Goal: Task Accomplishment & Management: Complete application form

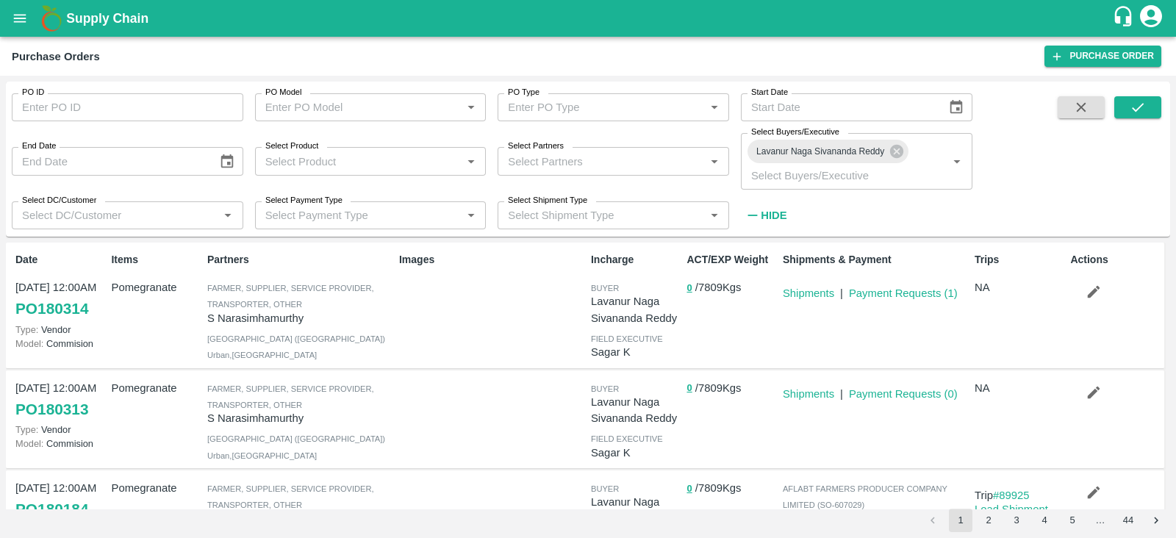
scroll to position [167, 0]
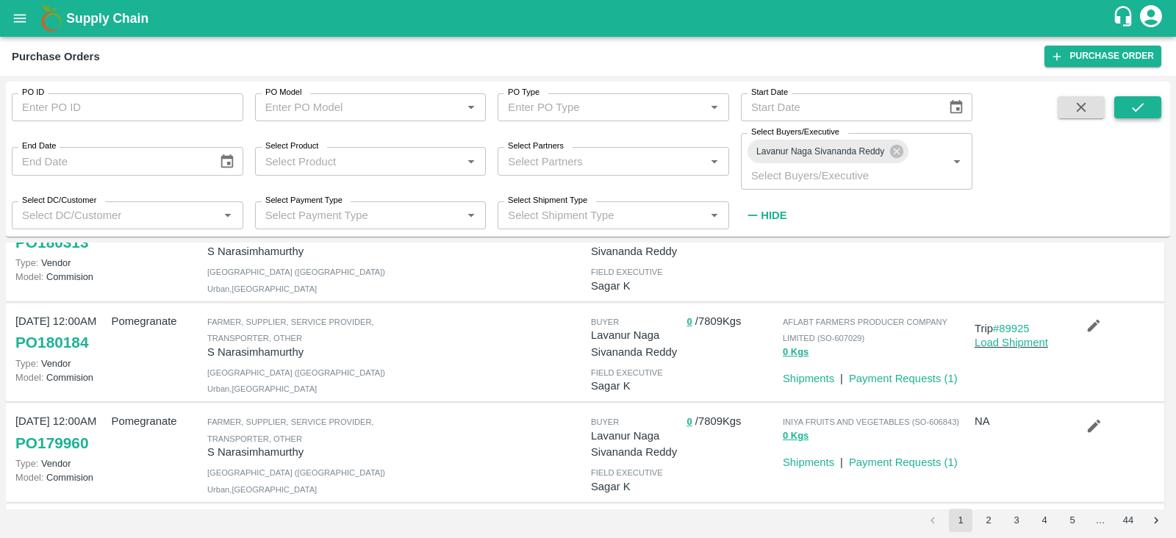
click at [1135, 106] on icon "submit" at bounding box center [1138, 107] width 16 height 16
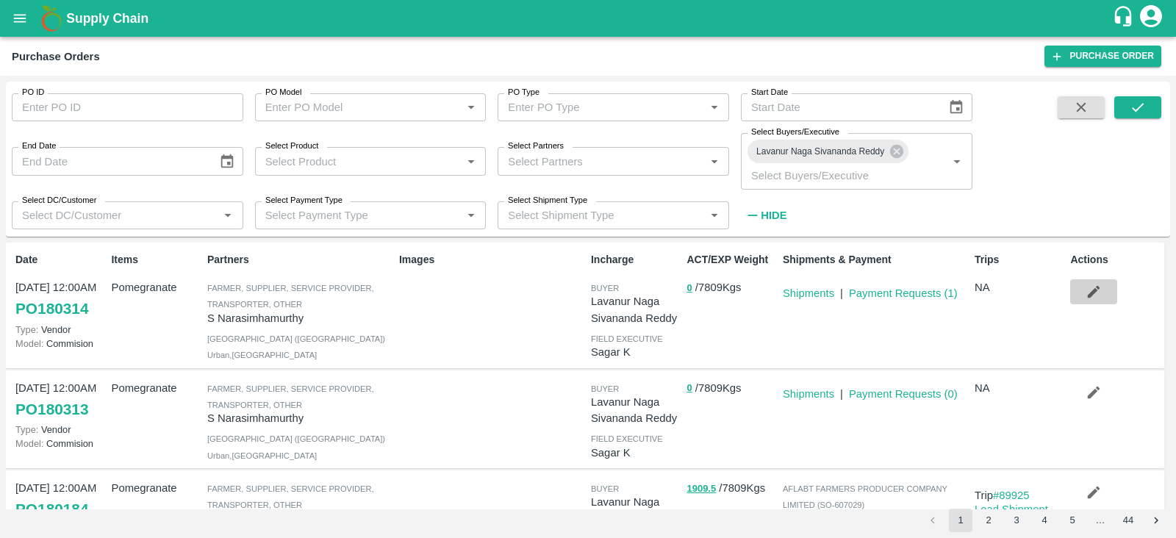
click at [1090, 289] on icon "button" at bounding box center [1094, 292] width 16 height 16
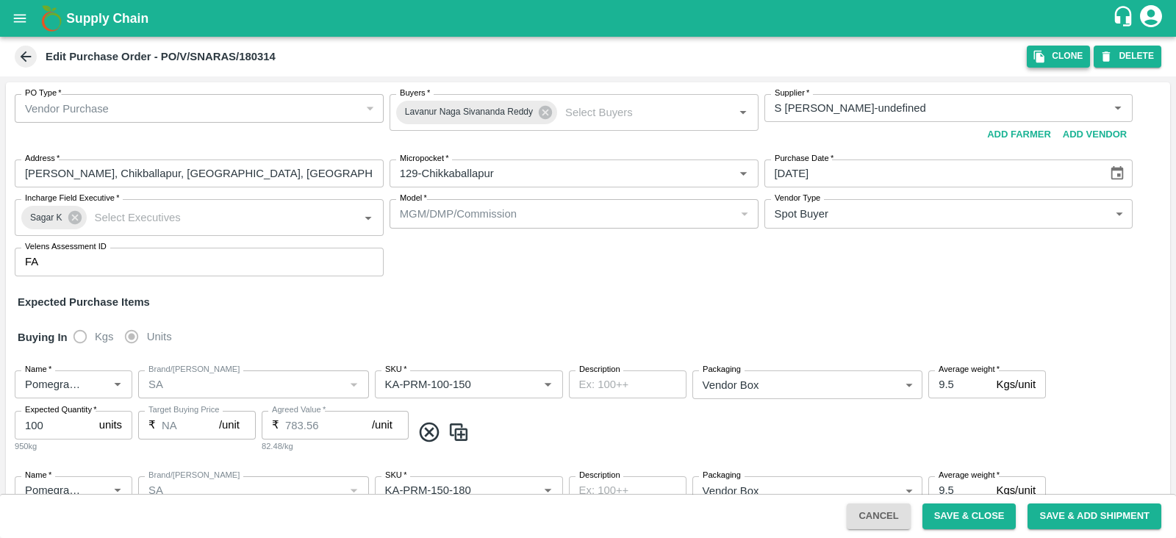
click at [1034, 60] on icon "button" at bounding box center [1039, 56] width 13 height 13
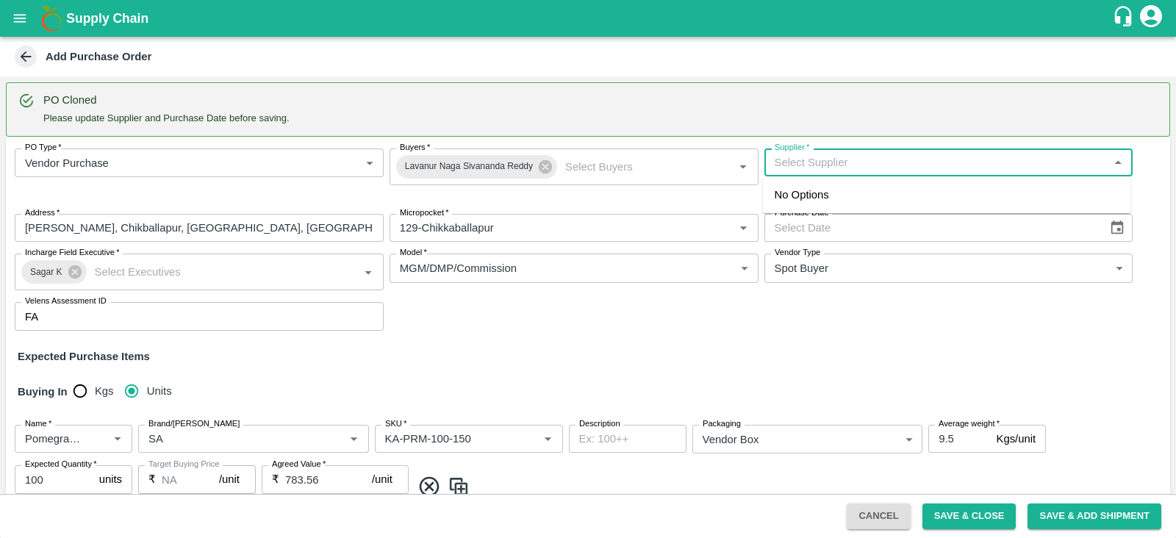
click at [794, 156] on input "Supplier   *" at bounding box center [937, 162] width 336 height 19
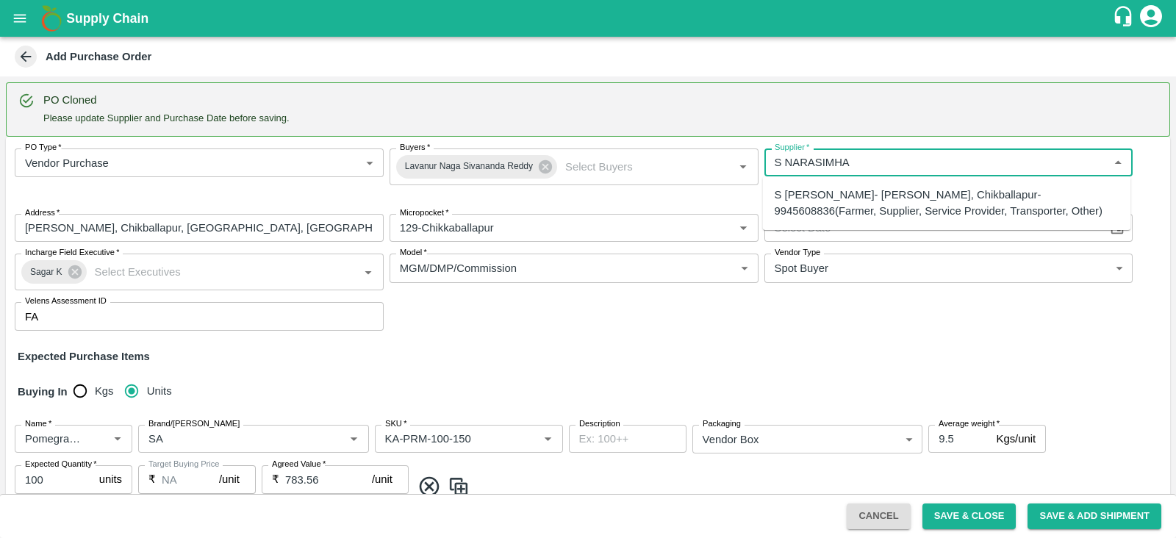
click at [852, 200] on div "S [PERSON_NAME]- [PERSON_NAME], Chikballapur-9945608836(Farmer, Supplier, Servi…" at bounding box center [947, 203] width 345 height 33
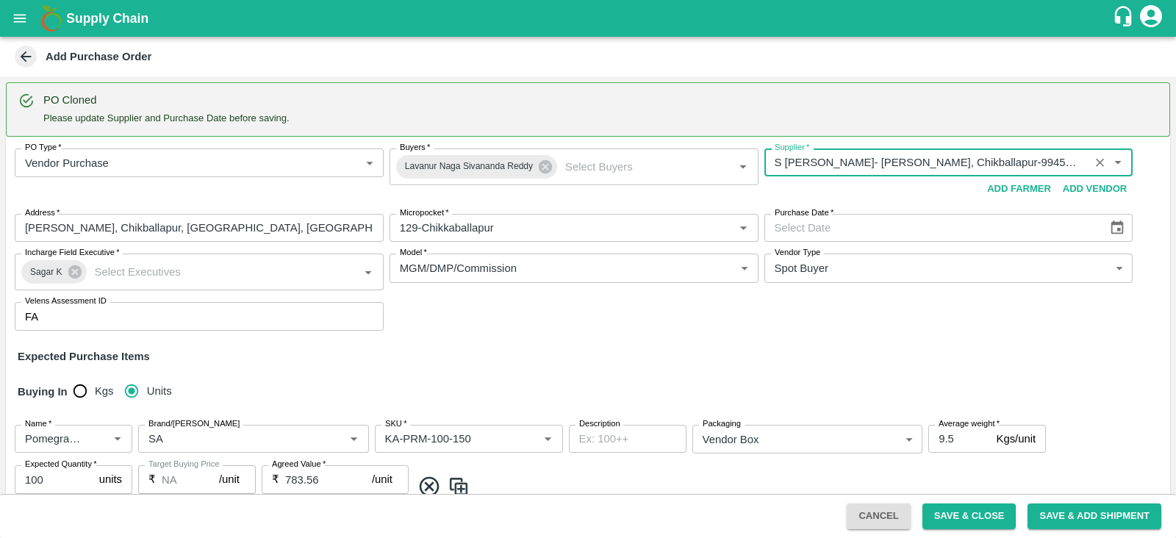
type input "S [PERSON_NAME]- [PERSON_NAME], Chikballapur-9945608836(Farmer, Supplier, Servi…"
click at [1114, 228] on icon "Choose date" at bounding box center [1117, 228] width 16 height 16
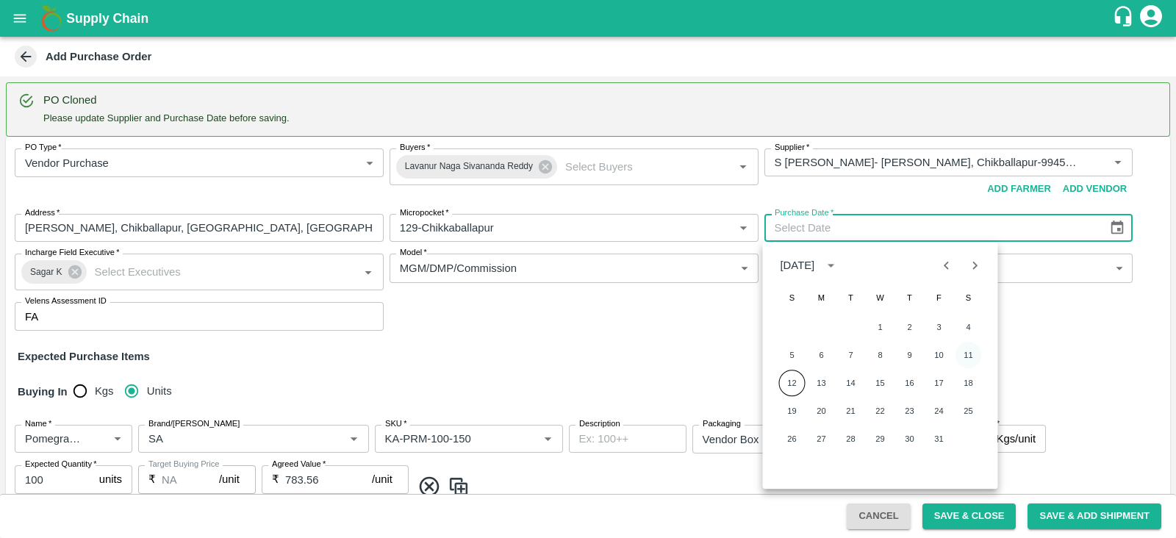
click at [965, 354] on button "11" at bounding box center [969, 355] width 26 height 26
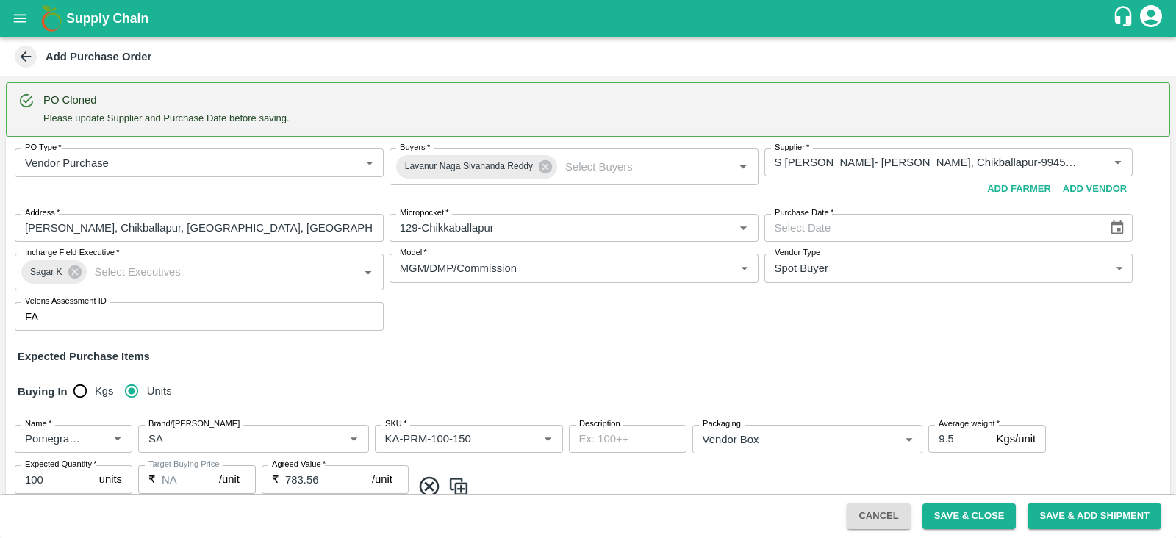
type input "[DATE]"
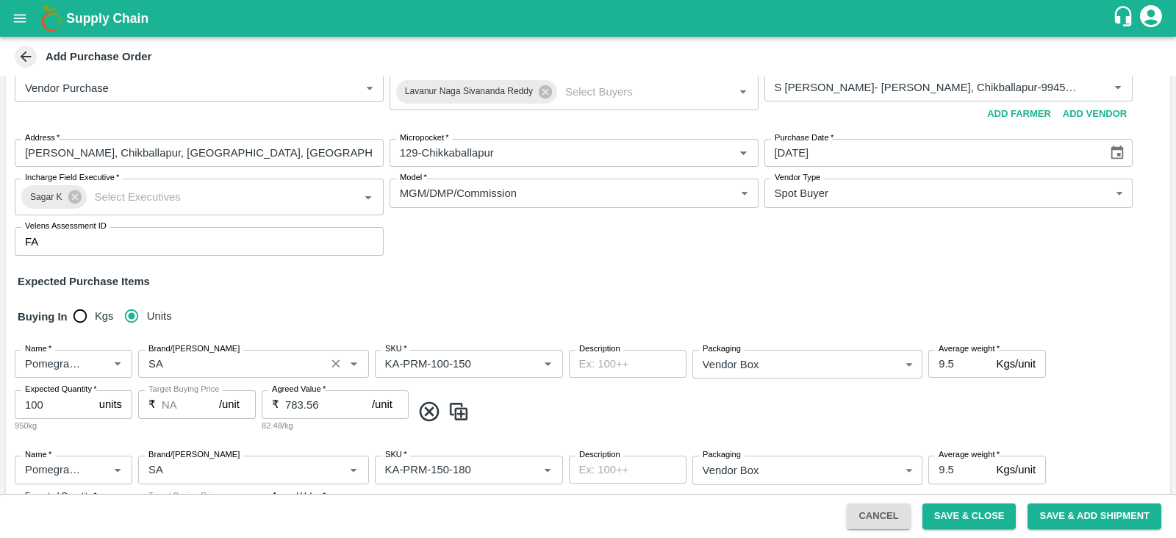
click at [215, 366] on input "Brand/[PERSON_NAME]" at bounding box center [232, 363] width 179 height 19
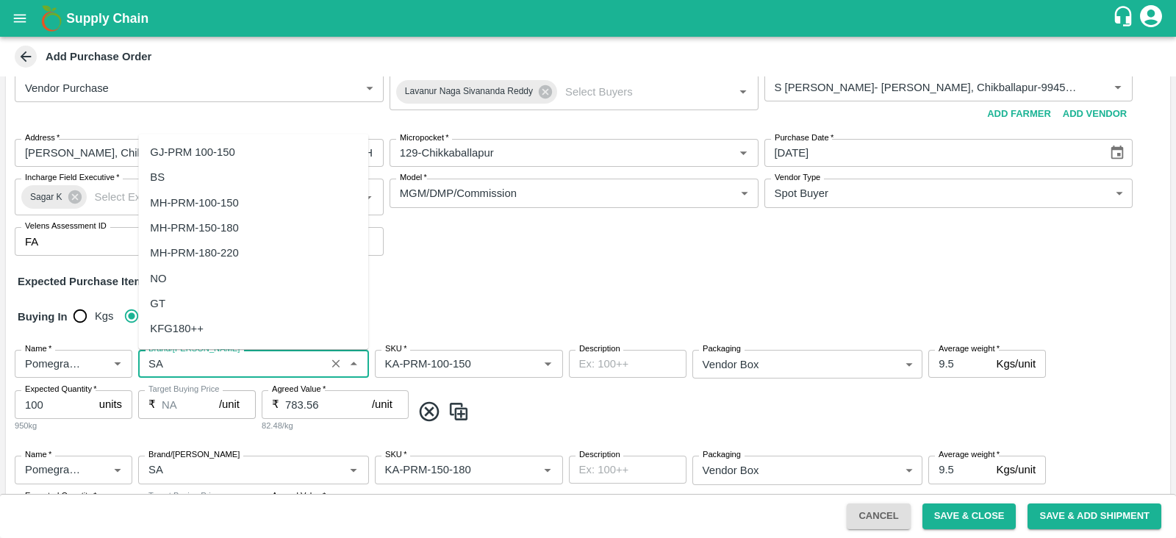
click at [215, 366] on input "Brand/[PERSON_NAME]" at bounding box center [232, 363] width 179 height 19
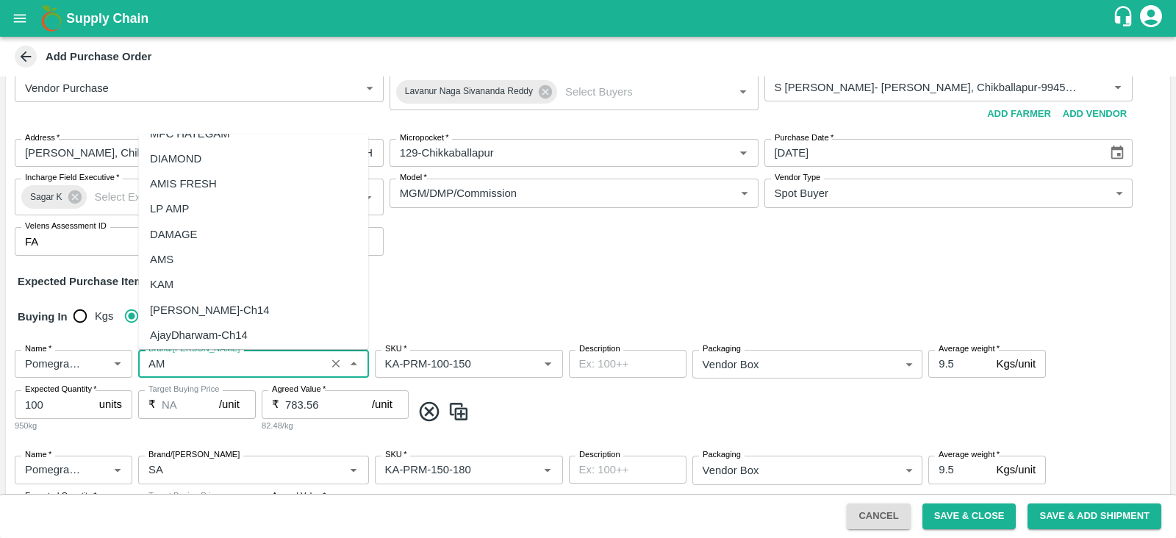
scroll to position [275, 0]
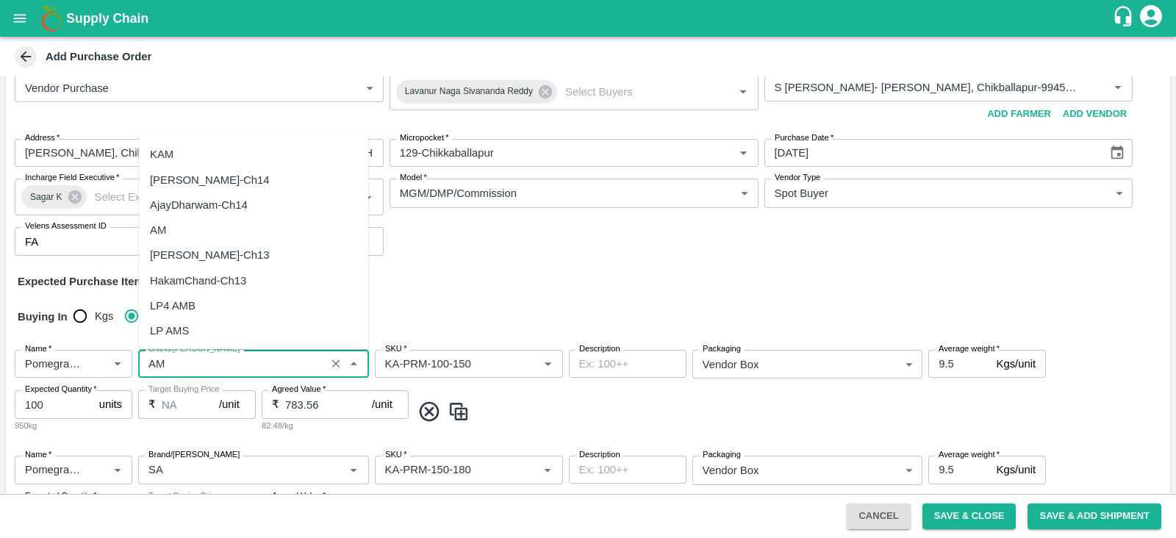
click at [188, 229] on div "AM" at bounding box center [253, 230] width 230 height 25
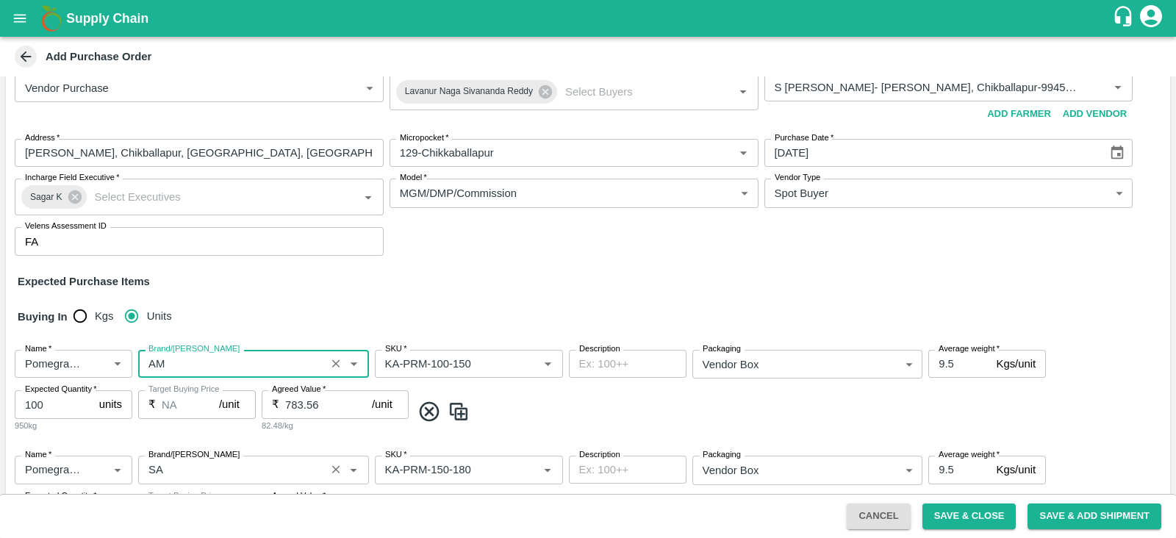
scroll to position [290, 0]
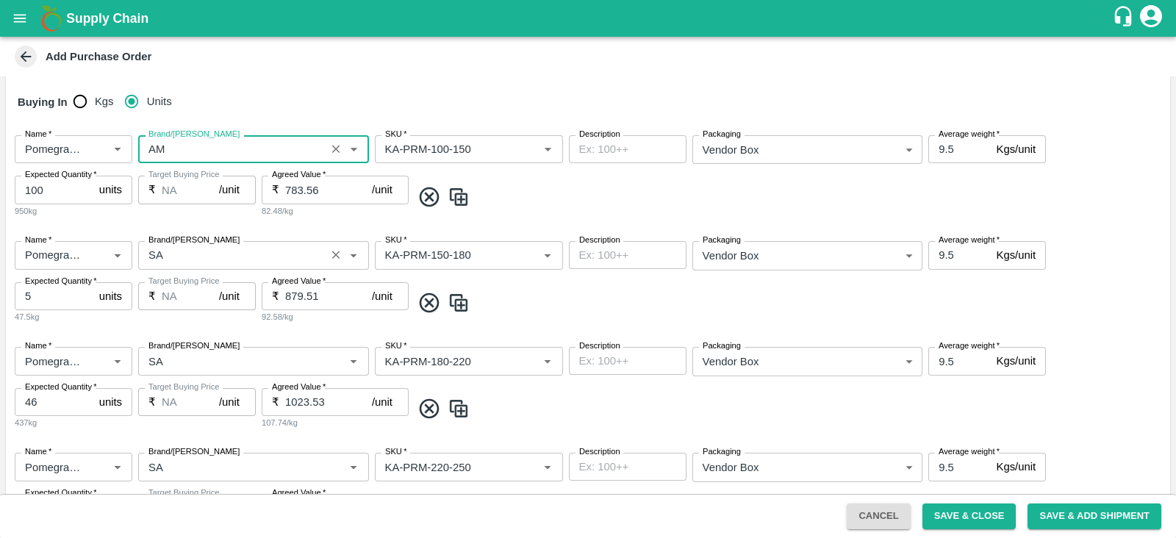
type input "AM"
click at [187, 251] on input "Brand/[PERSON_NAME]" at bounding box center [232, 255] width 179 height 19
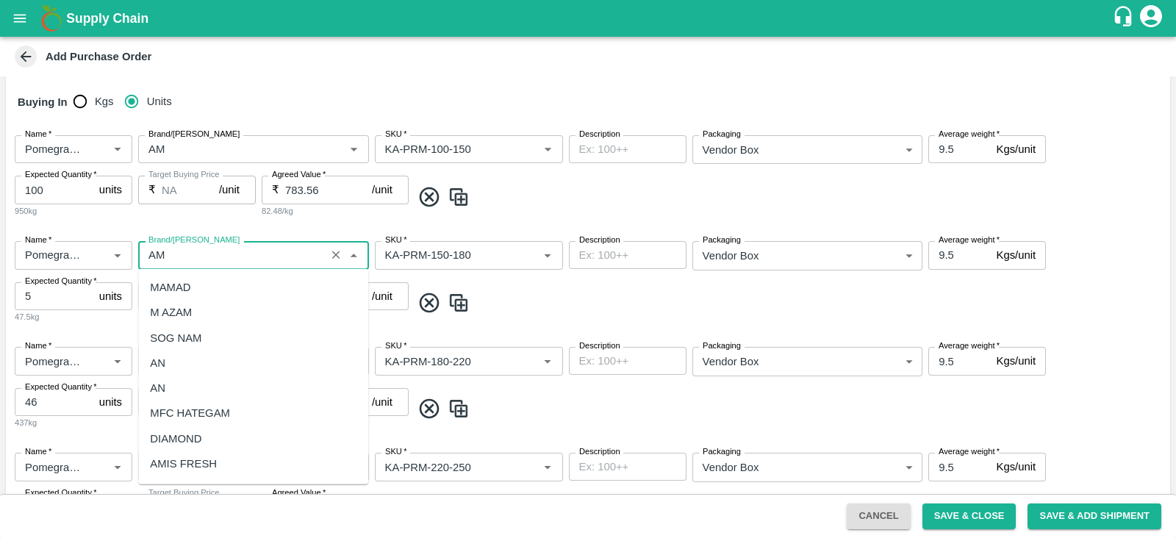
scroll to position [275, 0]
click at [171, 368] on div "AM" at bounding box center [253, 365] width 230 height 25
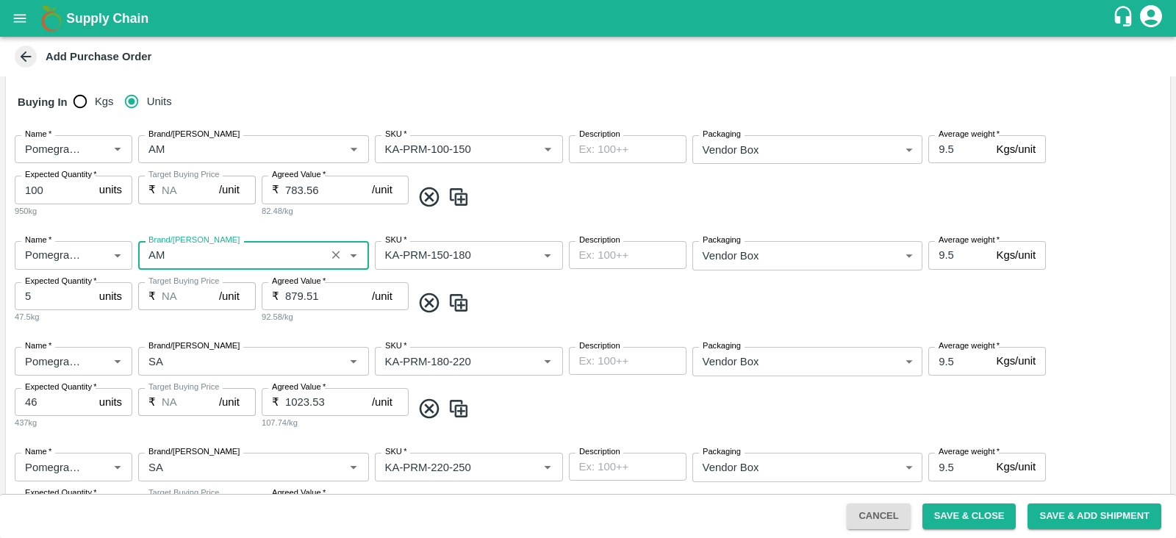
type input "AM"
click at [171, 368] on input "Brand/[PERSON_NAME]" at bounding box center [232, 360] width 179 height 19
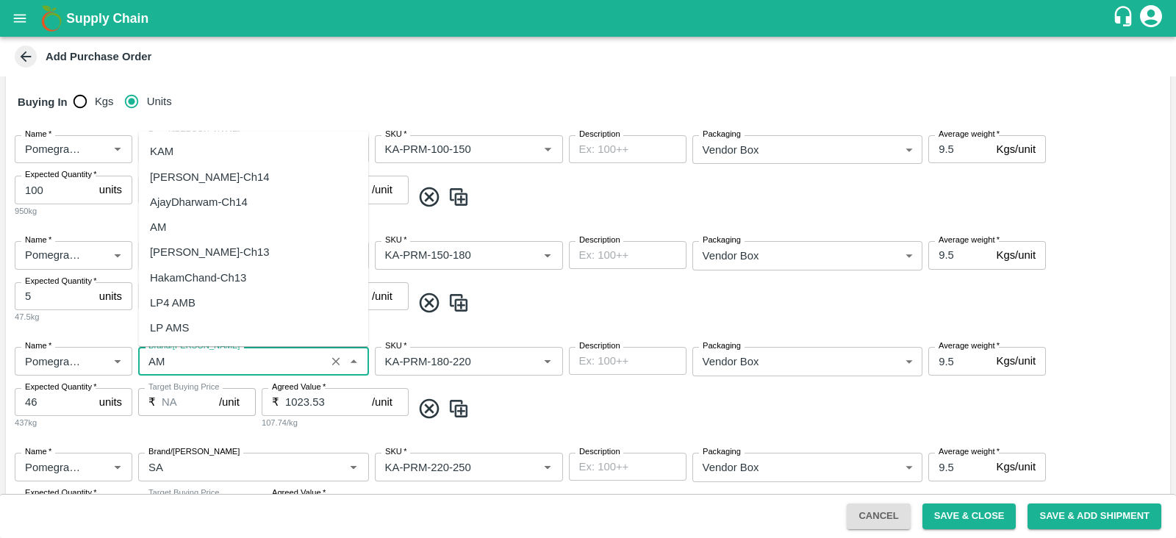
click at [191, 219] on div "AM" at bounding box center [253, 227] width 230 height 25
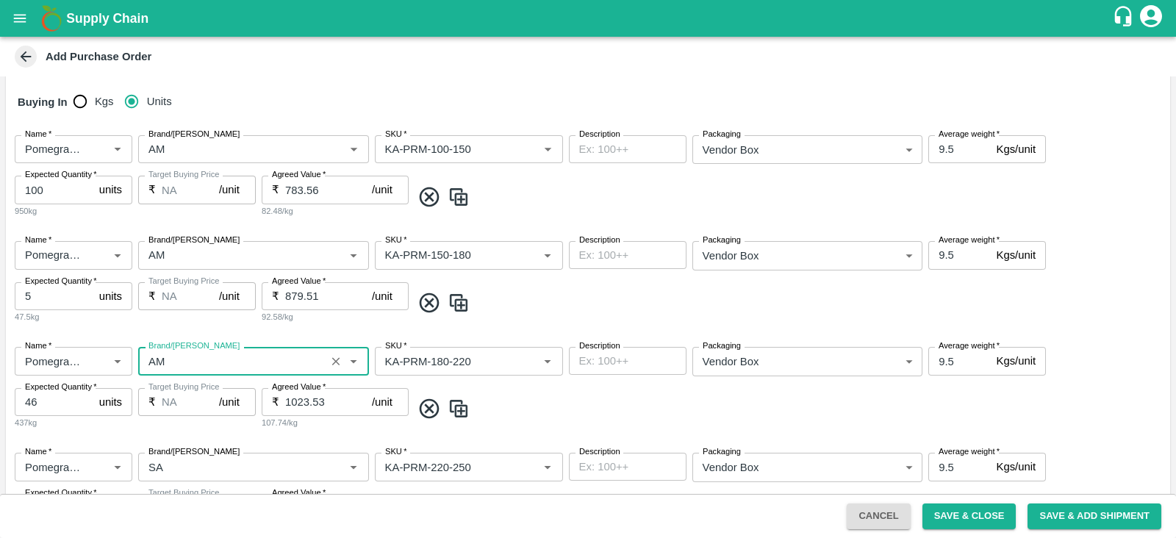
scroll to position [523, 0]
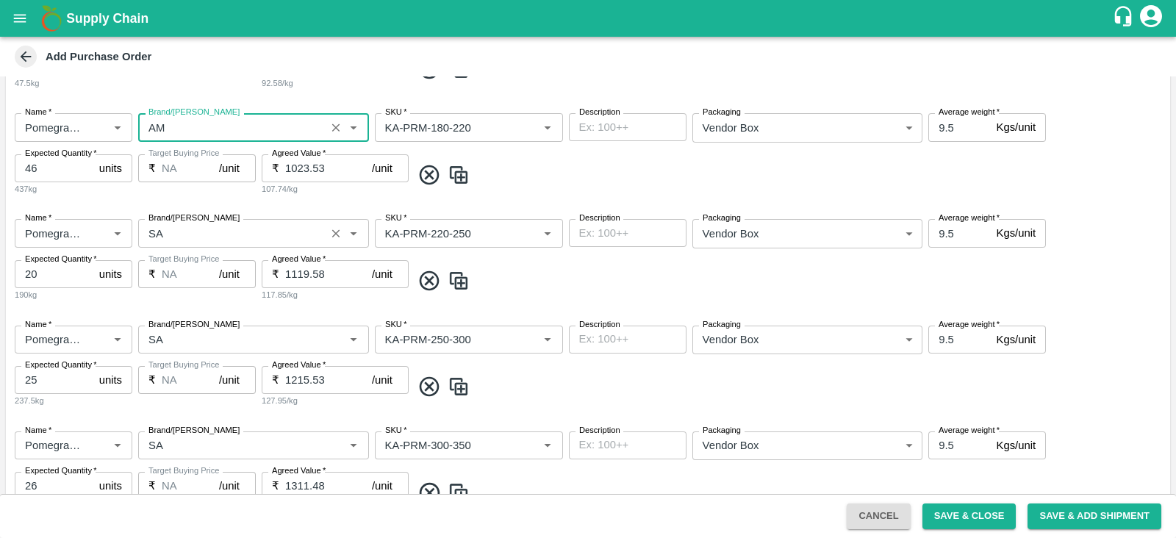
click at [190, 219] on label "Brand/[PERSON_NAME]" at bounding box center [193, 218] width 91 height 12
type input "AM"
click at [190, 223] on input "Brand/[PERSON_NAME]" at bounding box center [232, 232] width 179 height 19
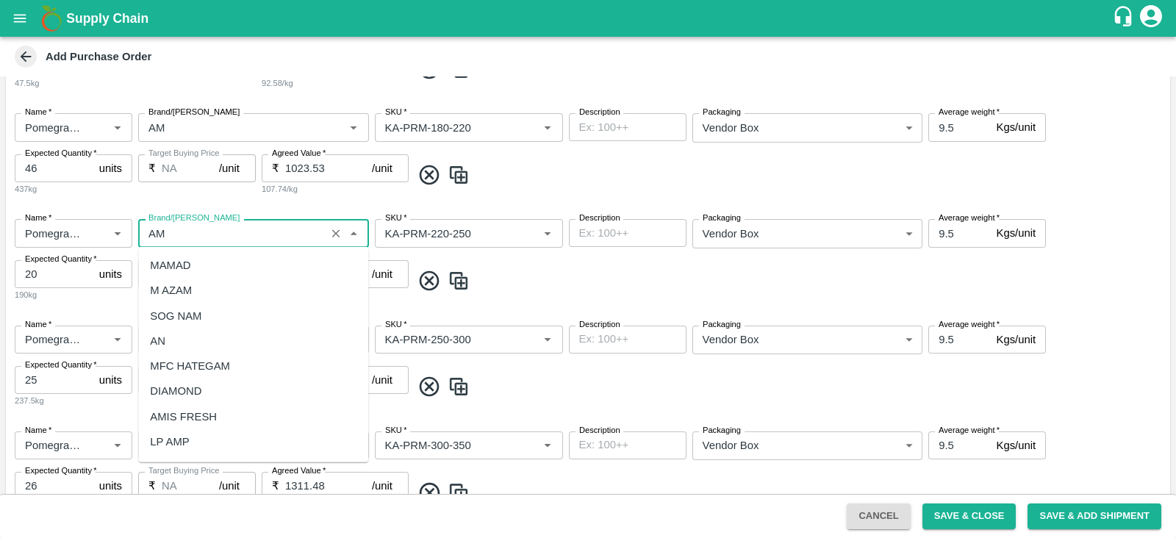
scroll to position [250, 0]
click at [211, 346] on div "AM" at bounding box center [253, 342] width 230 height 25
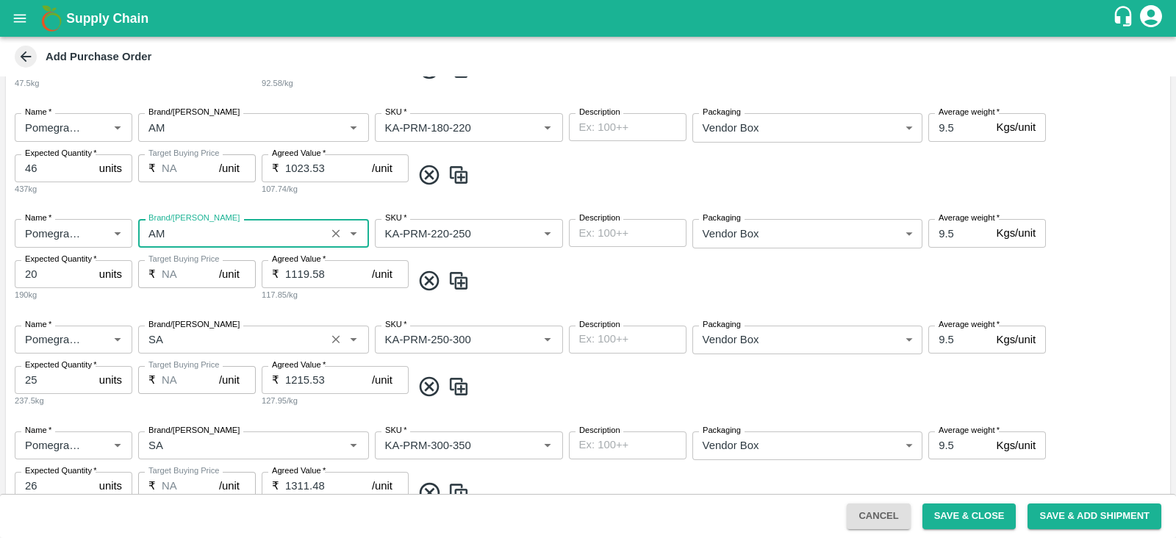
type input "AM"
click at [209, 345] on input "Brand/[PERSON_NAME]" at bounding box center [232, 339] width 179 height 19
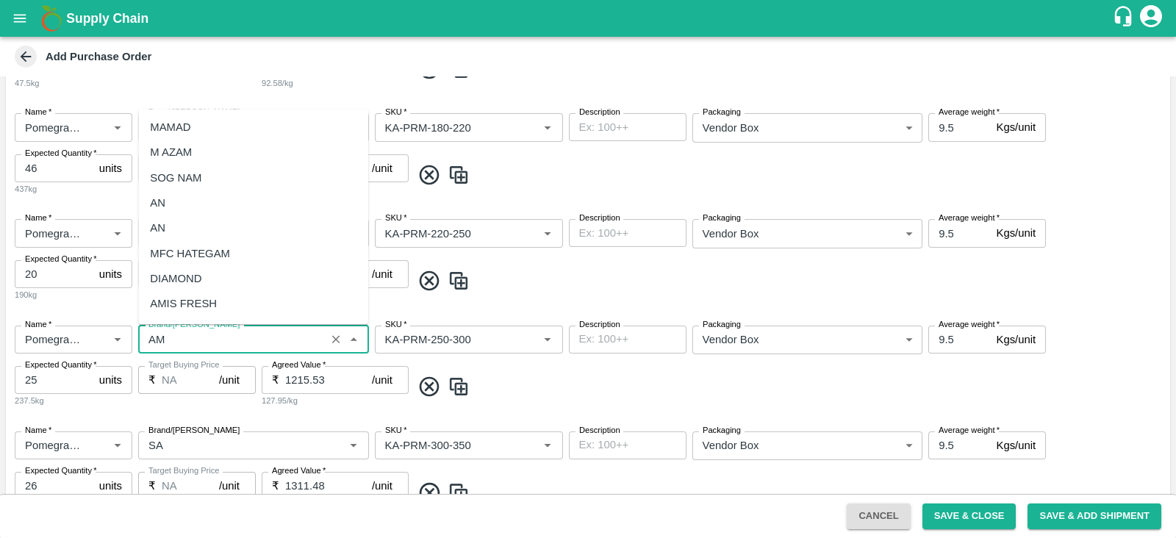
scroll to position [275, 0]
click at [218, 209] on div "AM" at bounding box center [253, 205] width 230 height 25
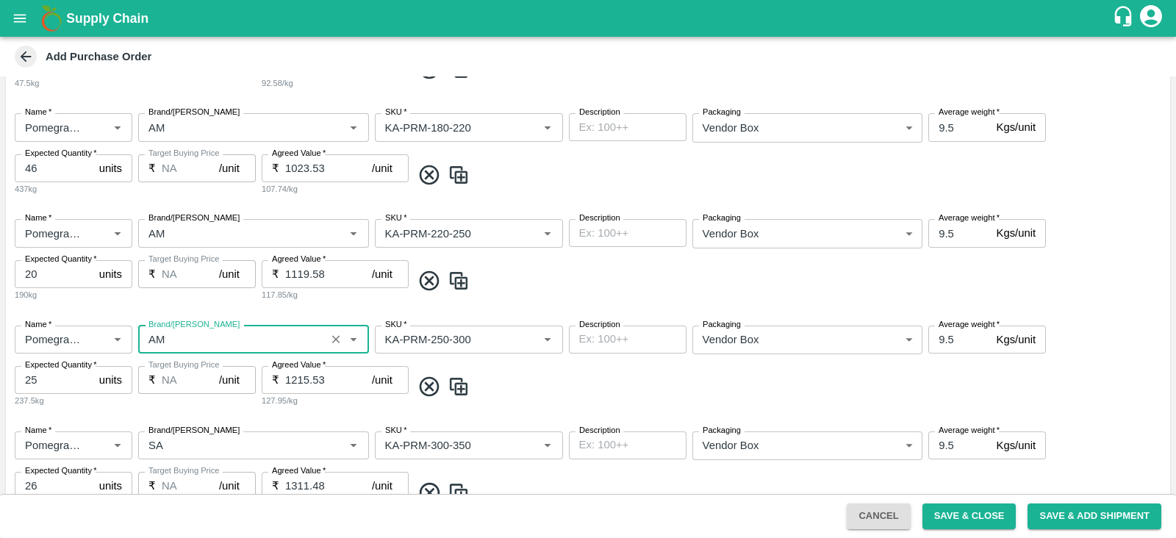
scroll to position [707, 0]
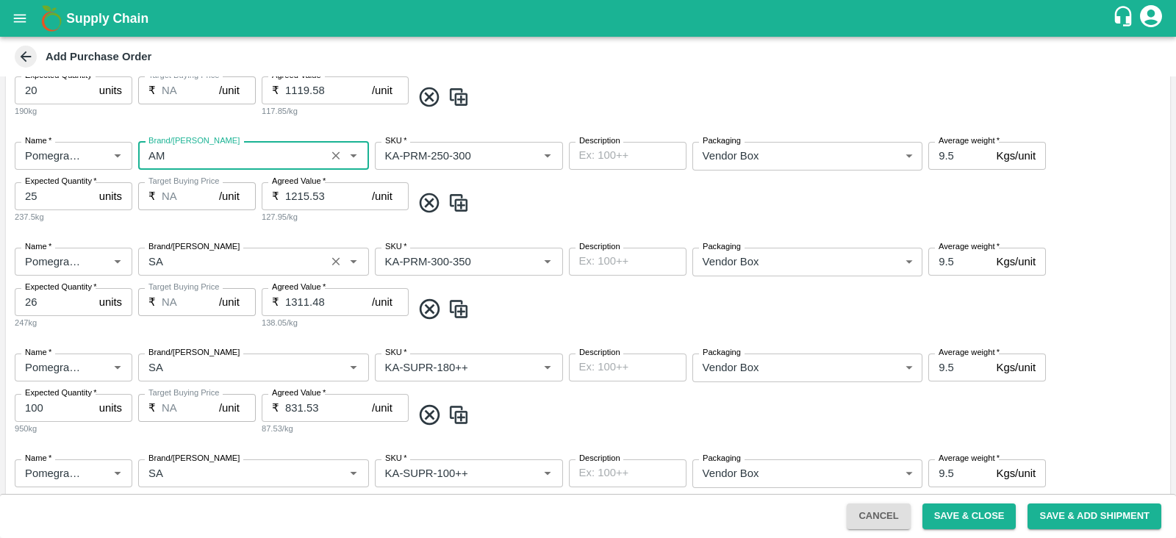
type input "AM"
click at [187, 265] on input "Brand/[PERSON_NAME]" at bounding box center [232, 261] width 179 height 19
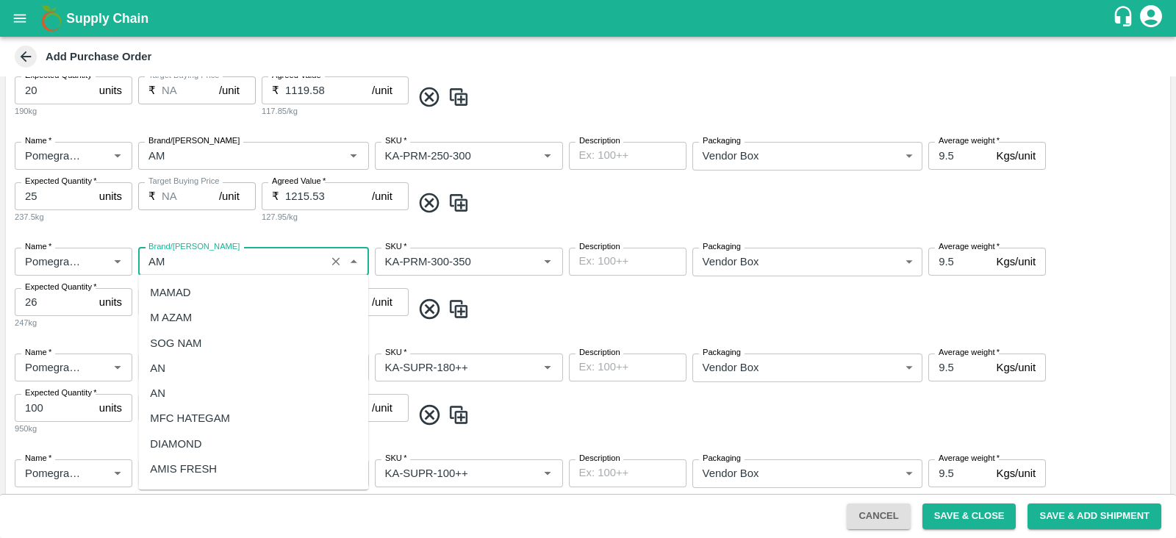
scroll to position [275, 0]
click at [174, 368] on div "AM" at bounding box center [253, 370] width 230 height 25
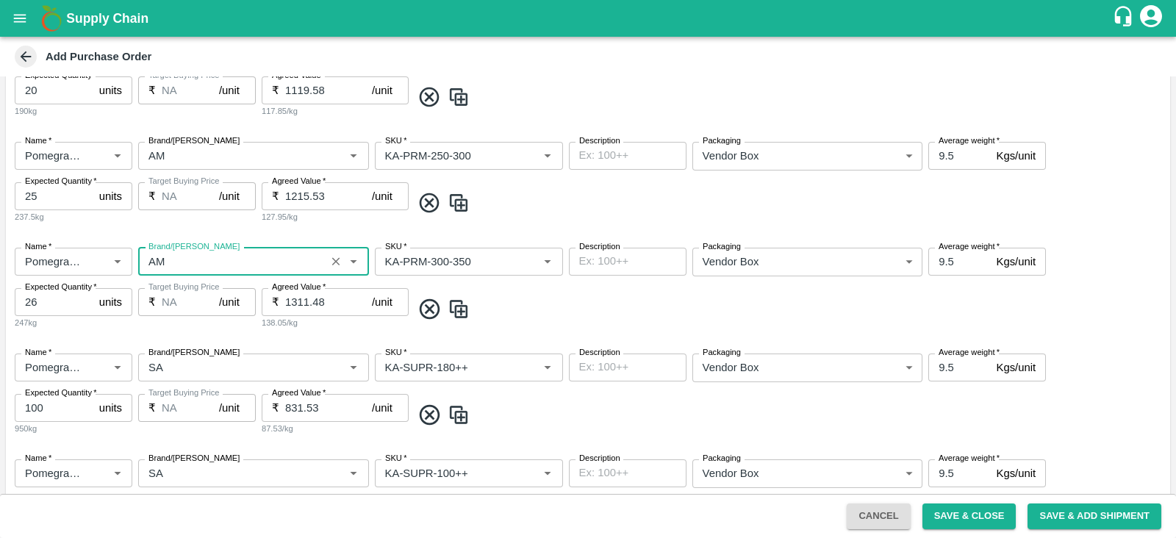
type input "AM"
click at [174, 368] on input "Brand/[PERSON_NAME]" at bounding box center [232, 367] width 179 height 19
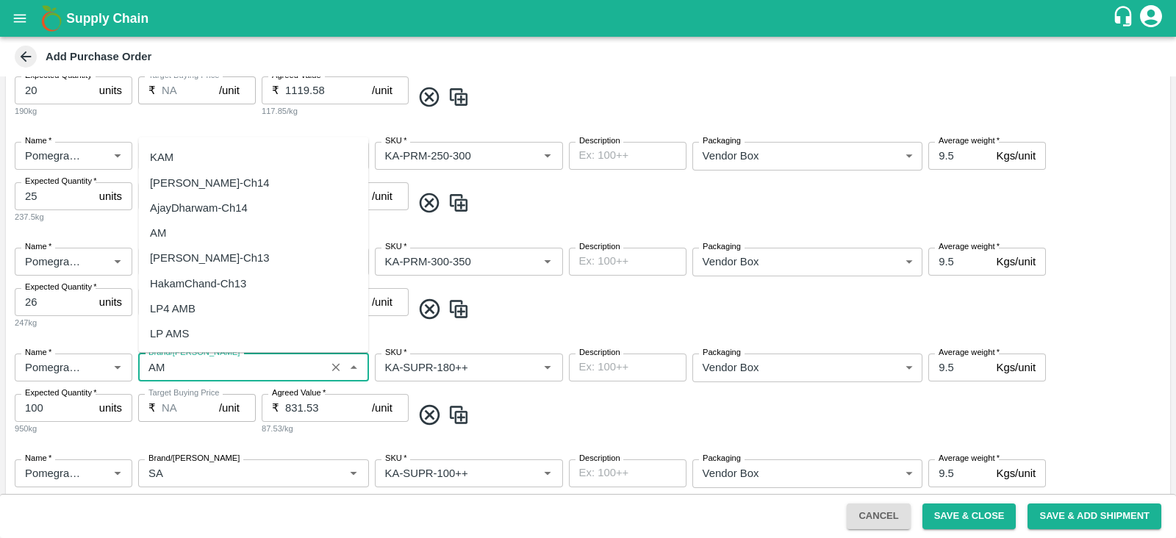
click at [204, 225] on div "AM" at bounding box center [253, 233] width 230 height 25
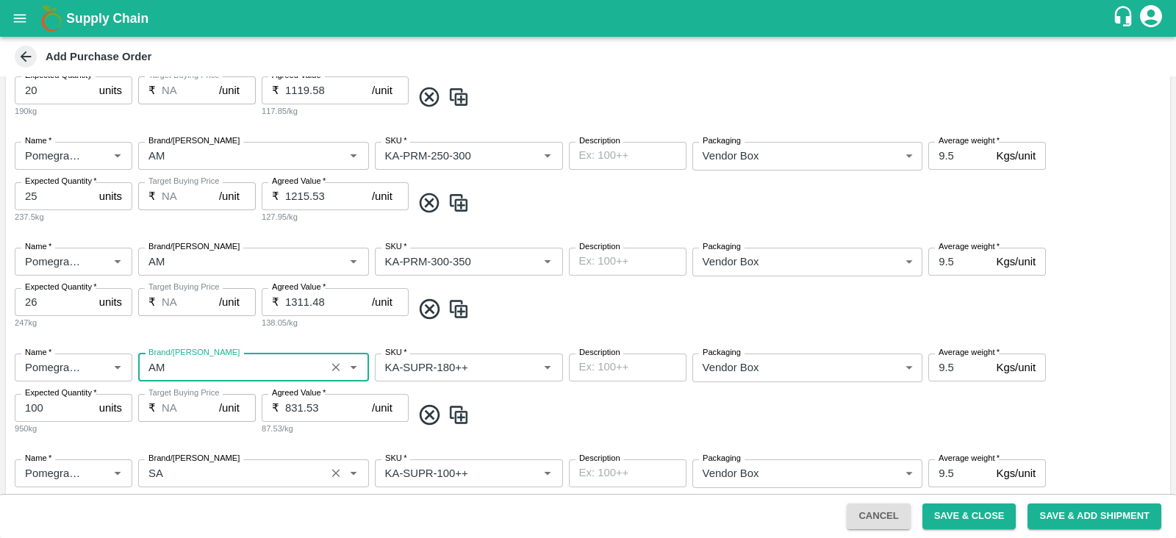
type input "AM"
click at [239, 475] on input "Brand/[PERSON_NAME]" at bounding box center [232, 473] width 179 height 19
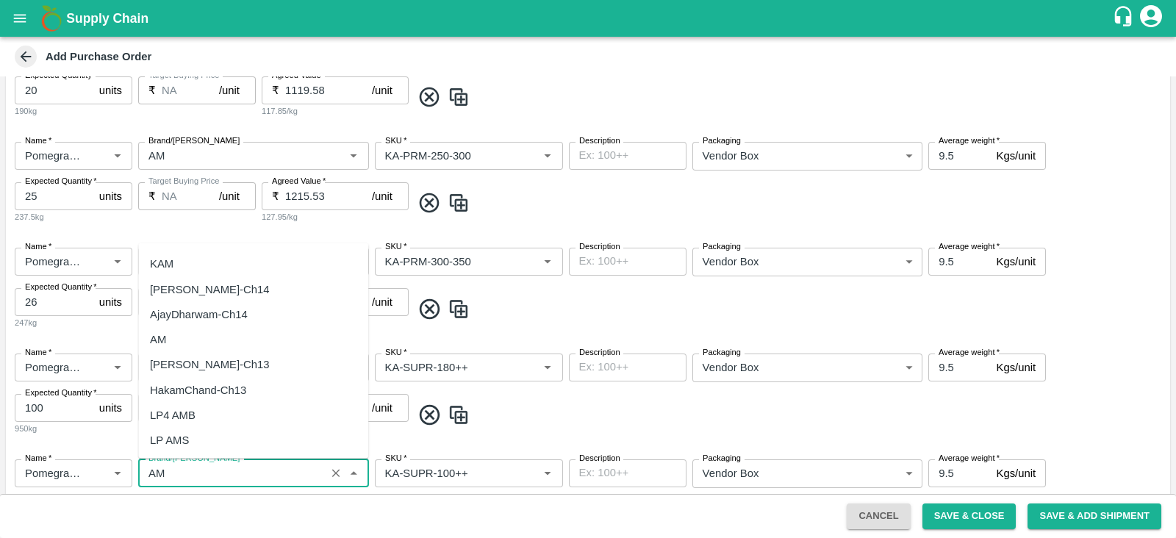
click at [201, 348] on div "AM" at bounding box center [253, 339] width 230 height 25
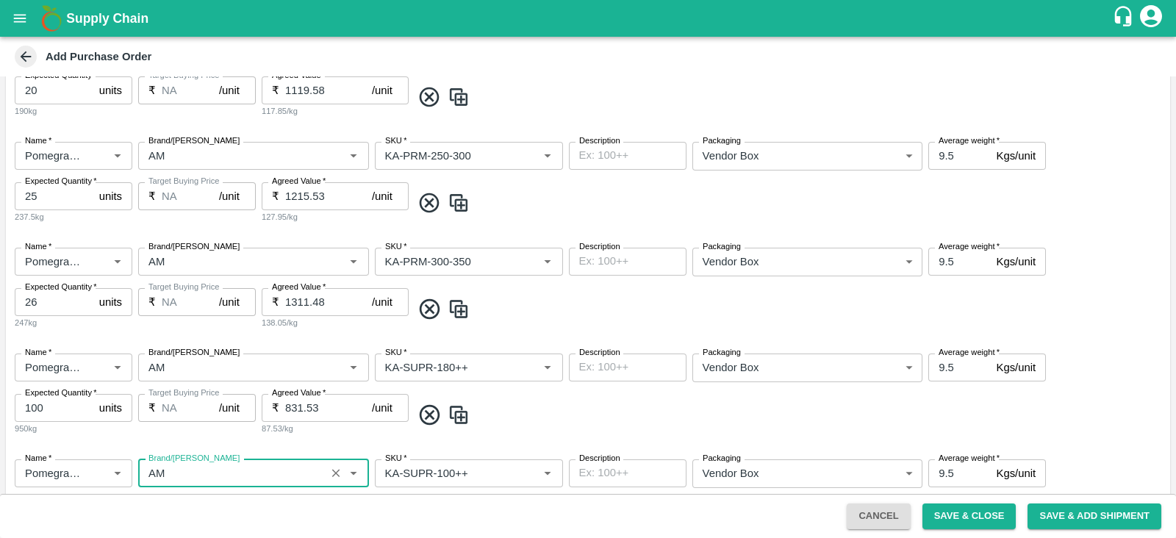
scroll to position [860, 0]
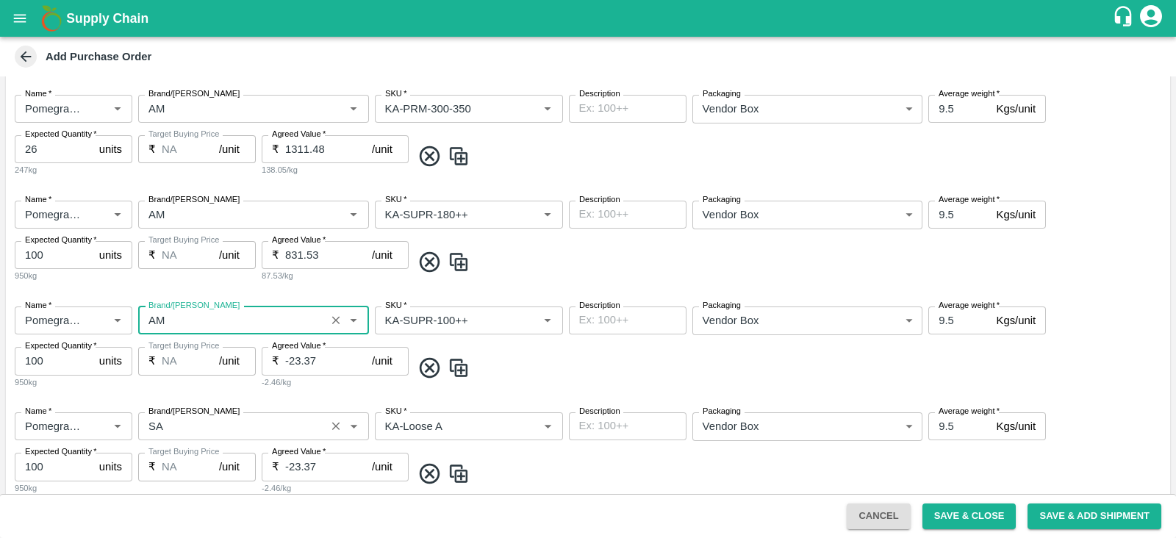
type input "AM"
click at [173, 420] on input "Brand/[PERSON_NAME]" at bounding box center [232, 426] width 179 height 19
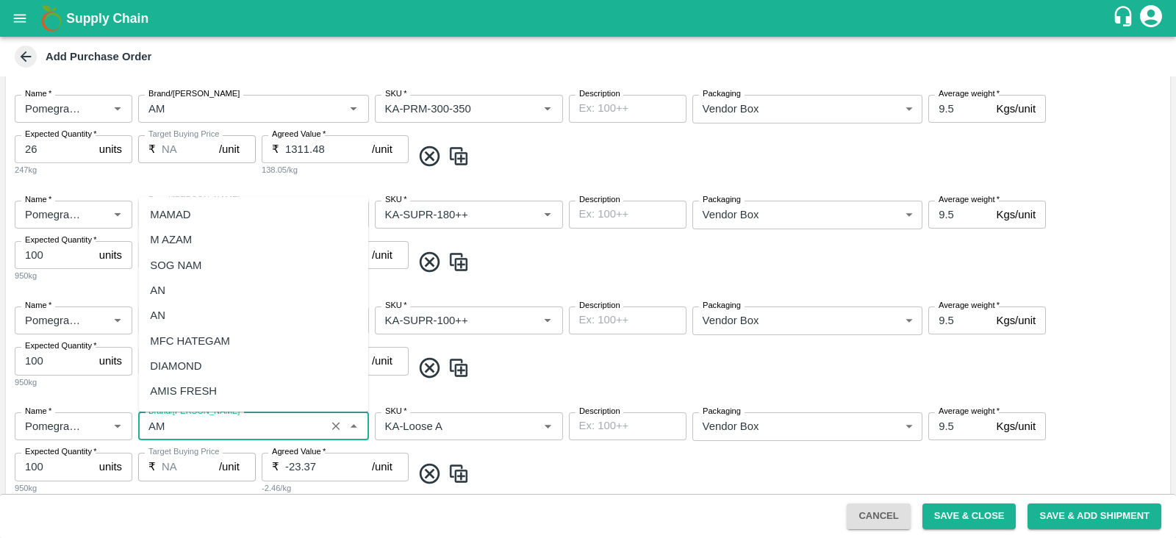
scroll to position [275, 0]
click at [193, 290] on div "AM" at bounding box center [253, 292] width 230 height 25
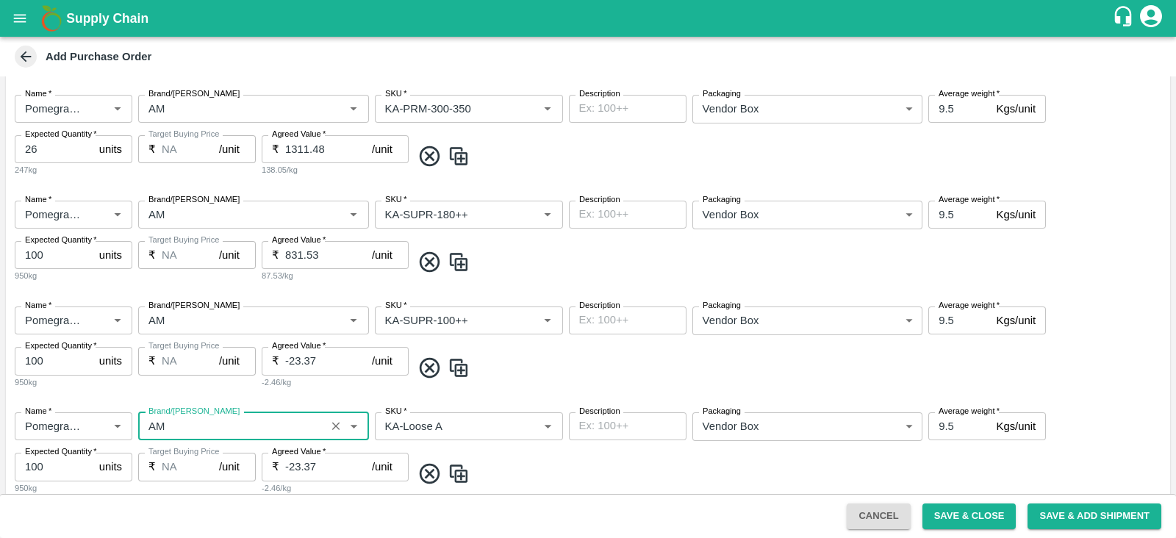
scroll to position [1108, 0]
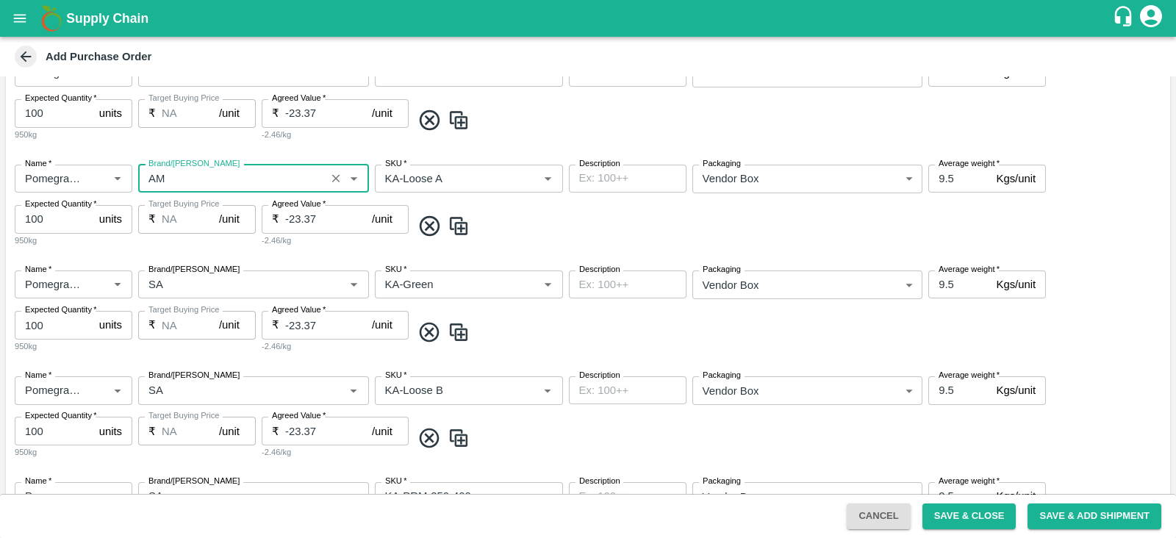
type input "AM"
click at [193, 290] on input "Brand/[PERSON_NAME]" at bounding box center [232, 284] width 179 height 19
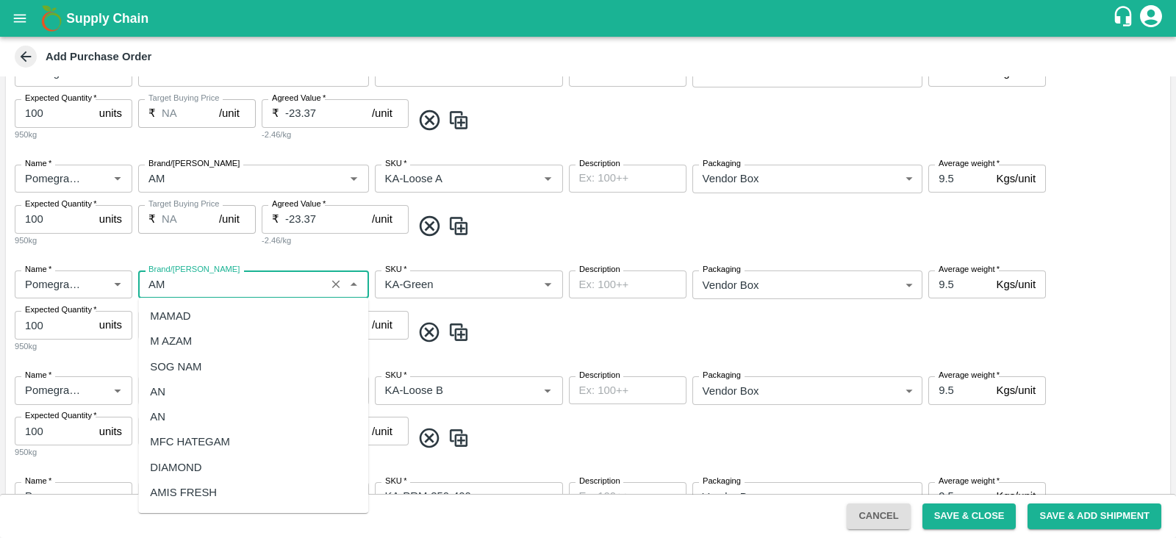
scroll to position [275, 0]
click at [187, 391] on div "AM" at bounding box center [253, 394] width 230 height 25
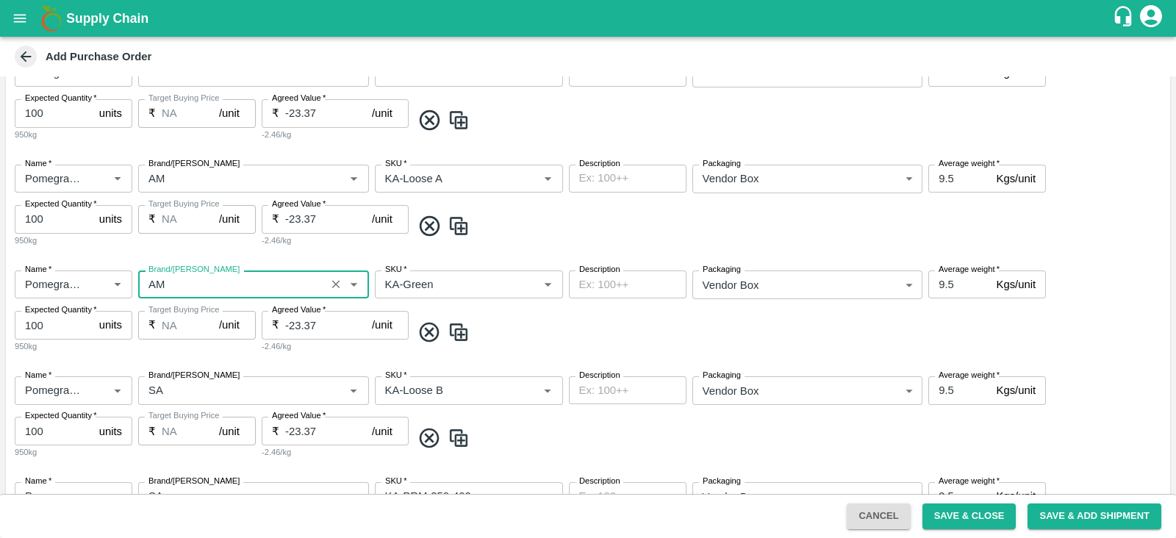
type input "AM"
click at [187, 391] on input "Brand/[PERSON_NAME]" at bounding box center [232, 390] width 179 height 19
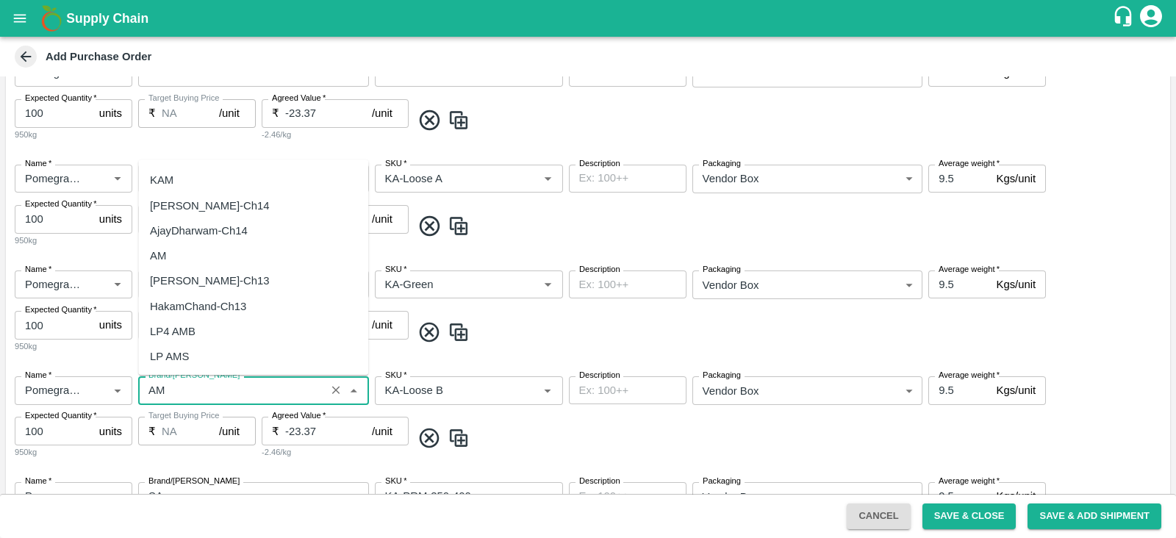
click at [192, 259] on div "AM" at bounding box center [253, 255] width 230 height 25
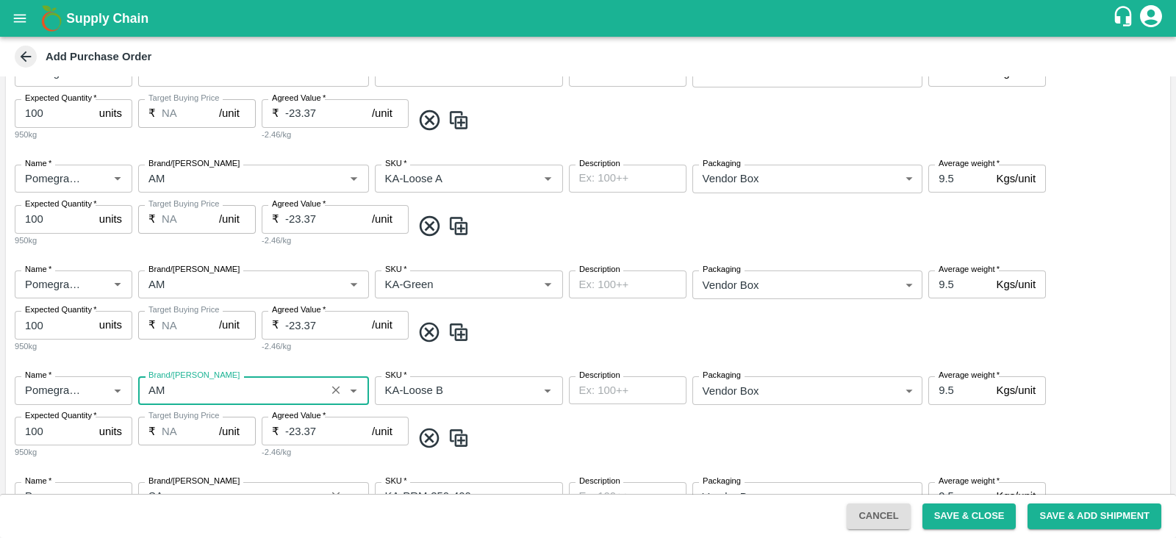
scroll to position [1275, 0]
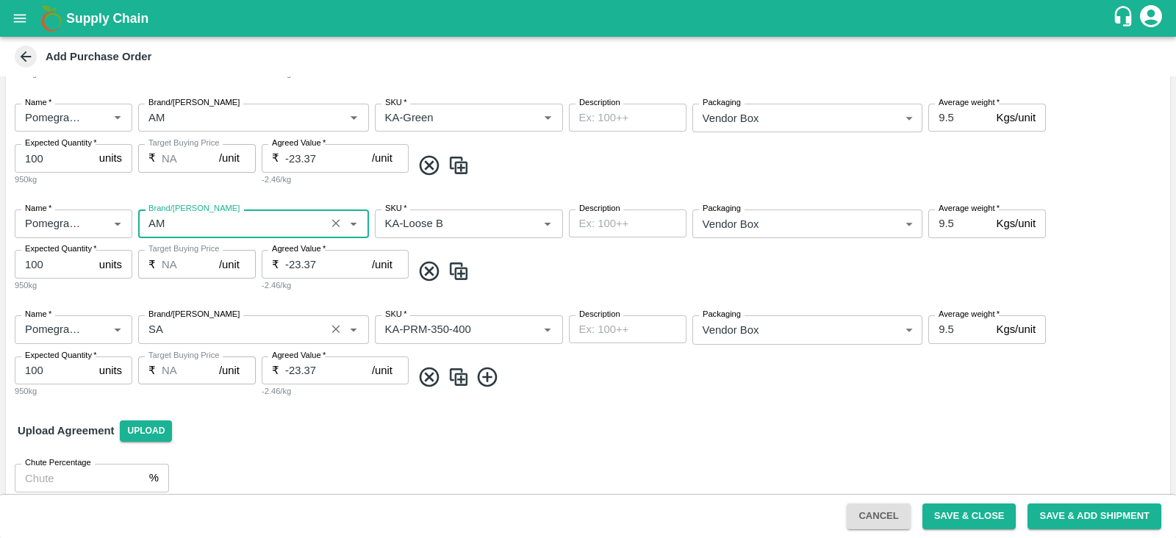
click at [173, 317] on label "Brand/[PERSON_NAME]" at bounding box center [193, 315] width 91 height 12
type input "AM"
click at [173, 320] on input "Brand/[PERSON_NAME]" at bounding box center [232, 329] width 179 height 19
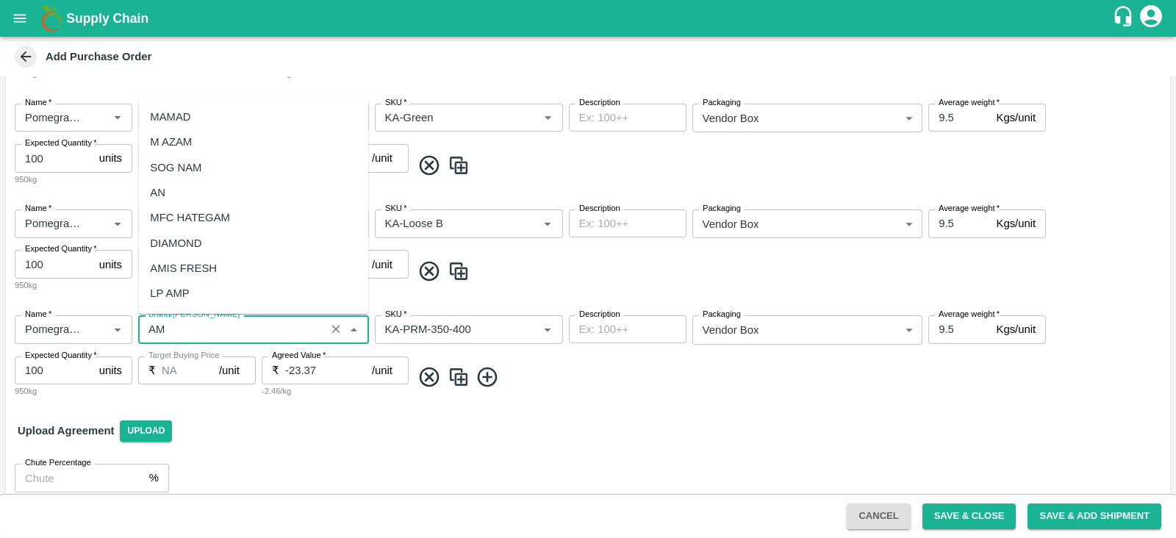
scroll to position [250, 0]
click at [217, 202] on div "AM" at bounding box center [253, 194] width 230 height 25
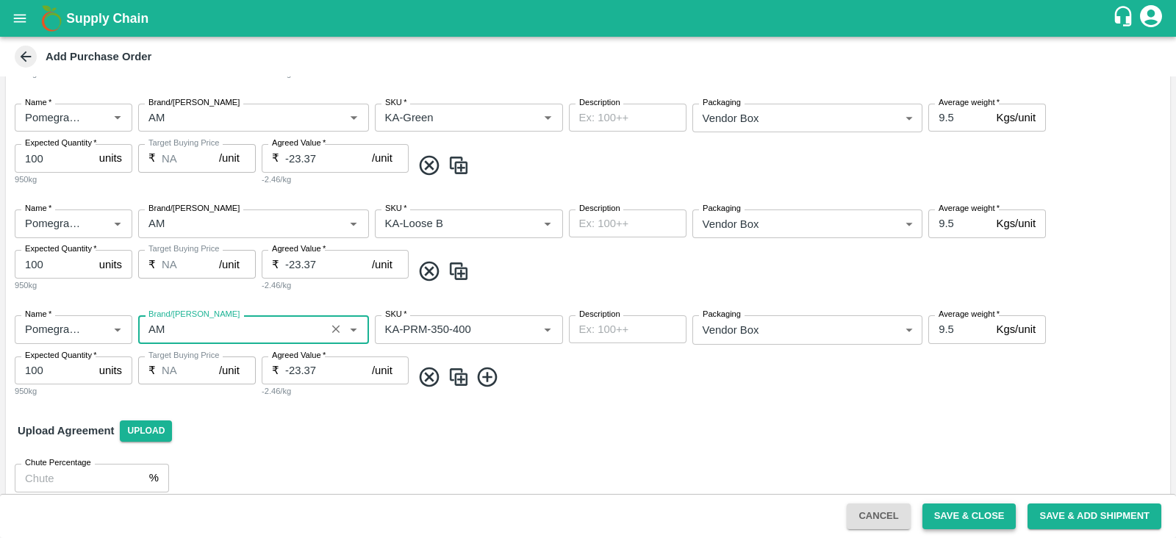
type input "AM"
click at [948, 508] on button "Save & Close" at bounding box center [970, 517] width 94 height 26
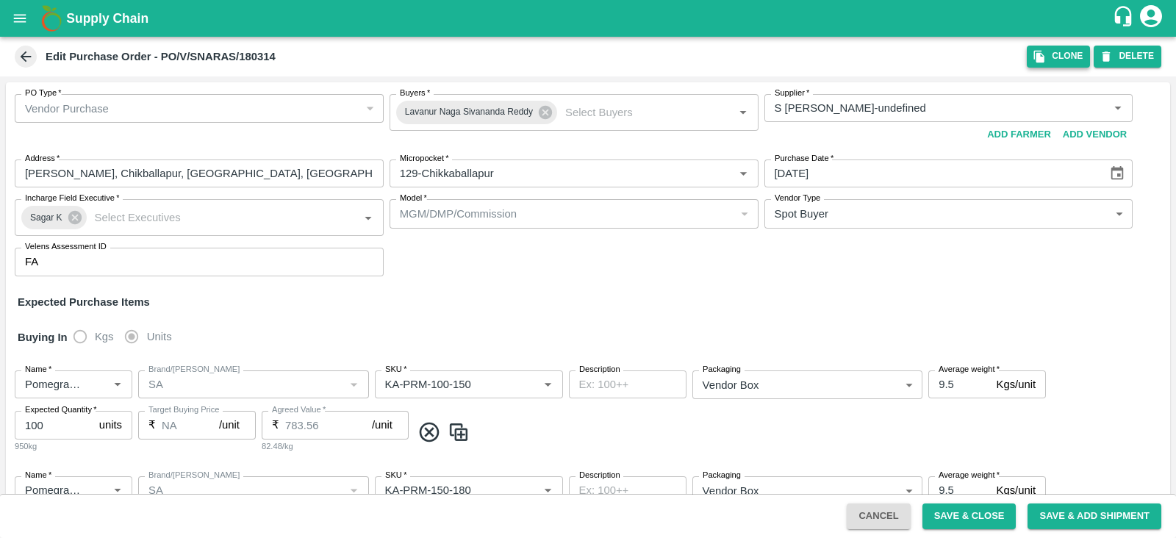
click at [1049, 48] on button "Clone" at bounding box center [1058, 56] width 63 height 21
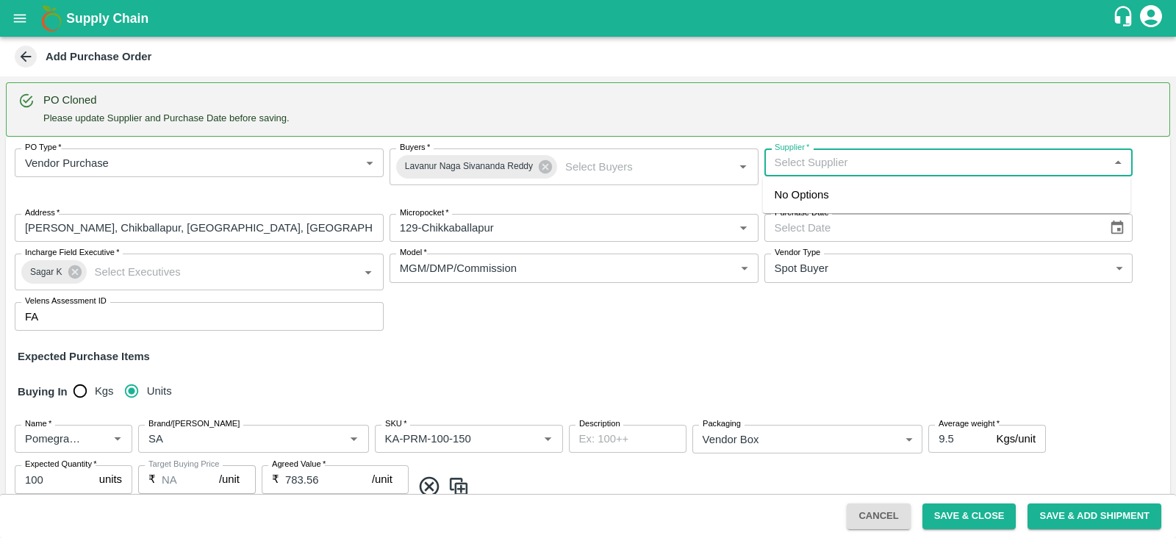
click at [869, 159] on input "Supplier   *" at bounding box center [937, 162] width 336 height 19
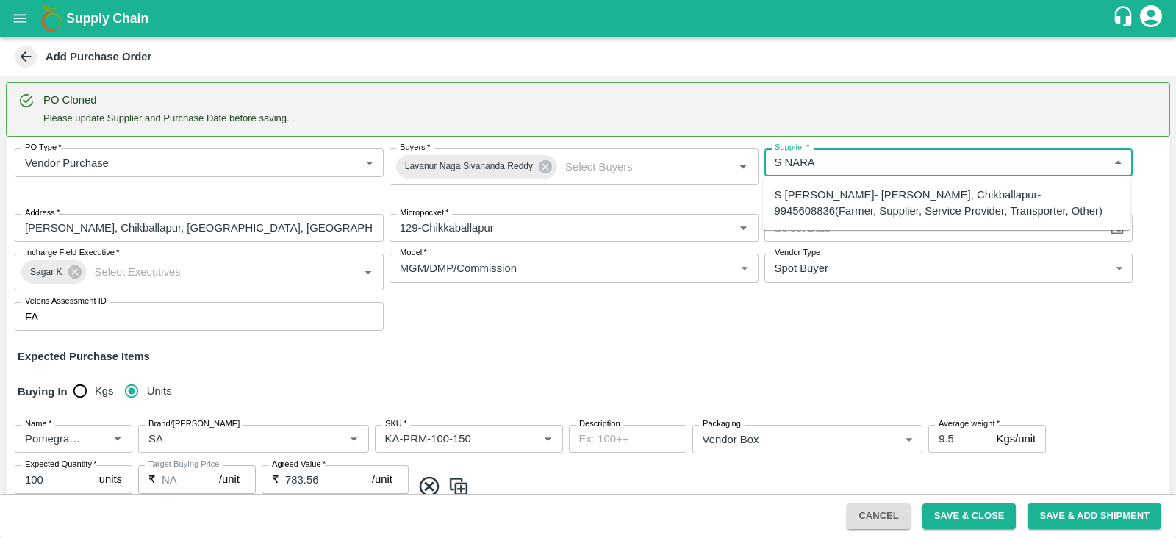
click at [878, 182] on div "S [PERSON_NAME]- [PERSON_NAME], Chikballapur-9945608836(Farmer, Supplier, Servi…" at bounding box center [947, 203] width 368 height 42
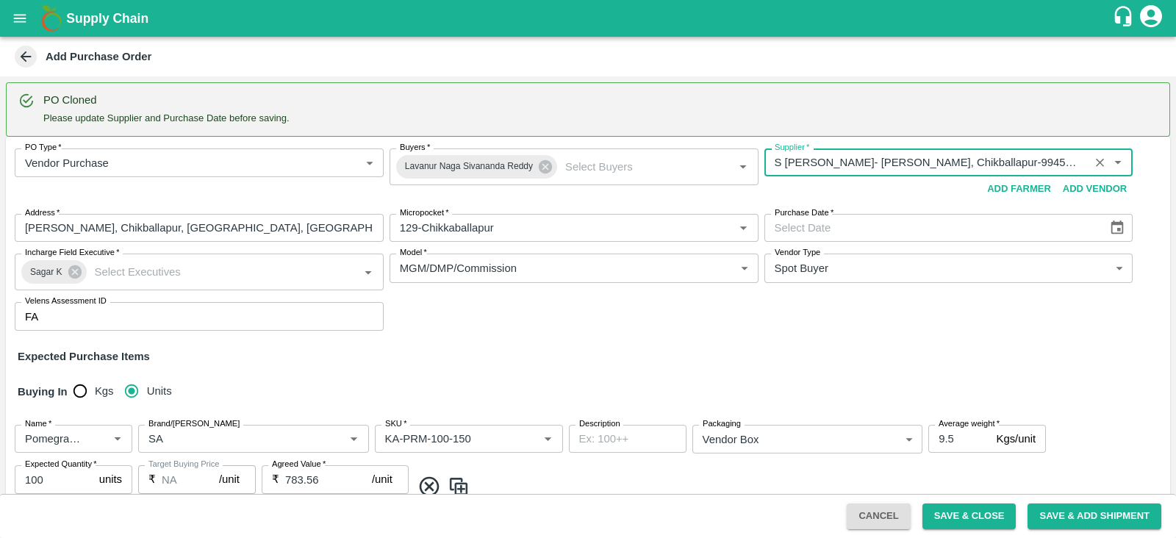
type input "S [PERSON_NAME]- [PERSON_NAME], Chikballapur-9945608836(Farmer, Supplier, Servi…"
click at [1112, 226] on icon "Choose date" at bounding box center [1118, 228] width 12 height 14
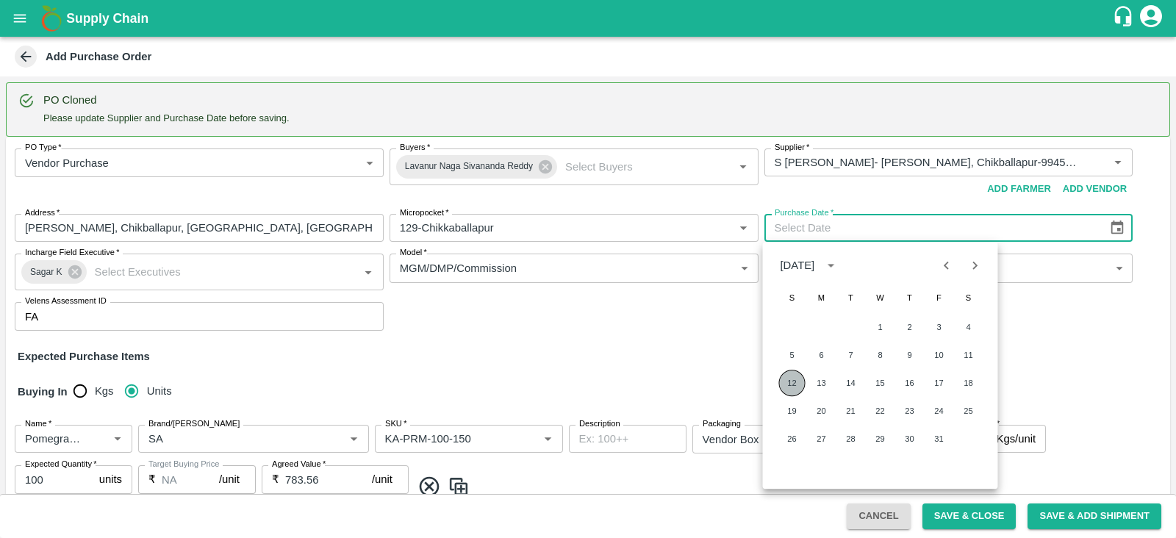
click at [797, 382] on button "12" at bounding box center [792, 383] width 26 height 26
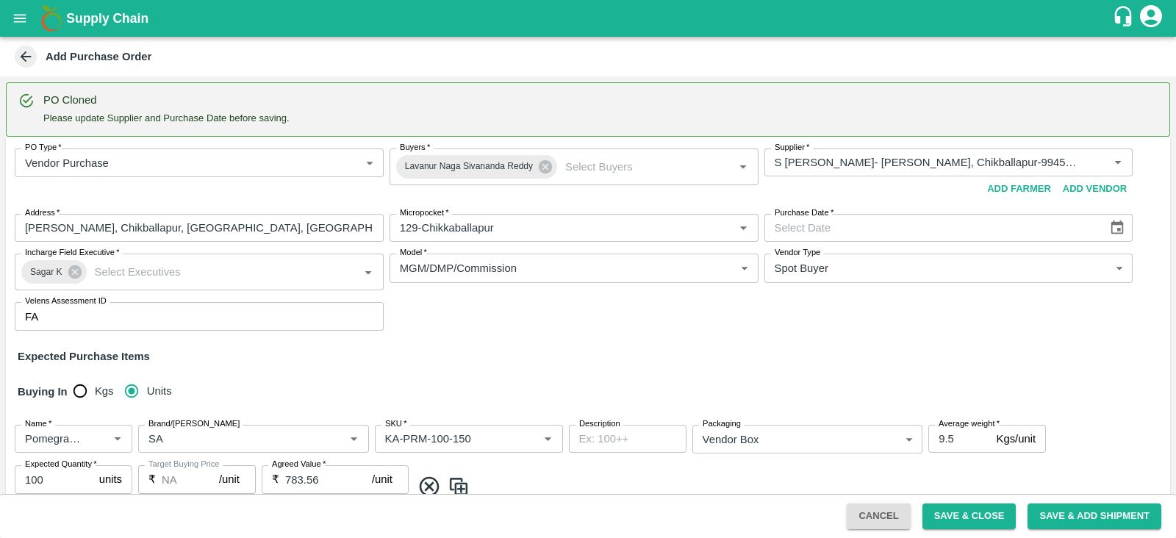
type input "[DATE]"
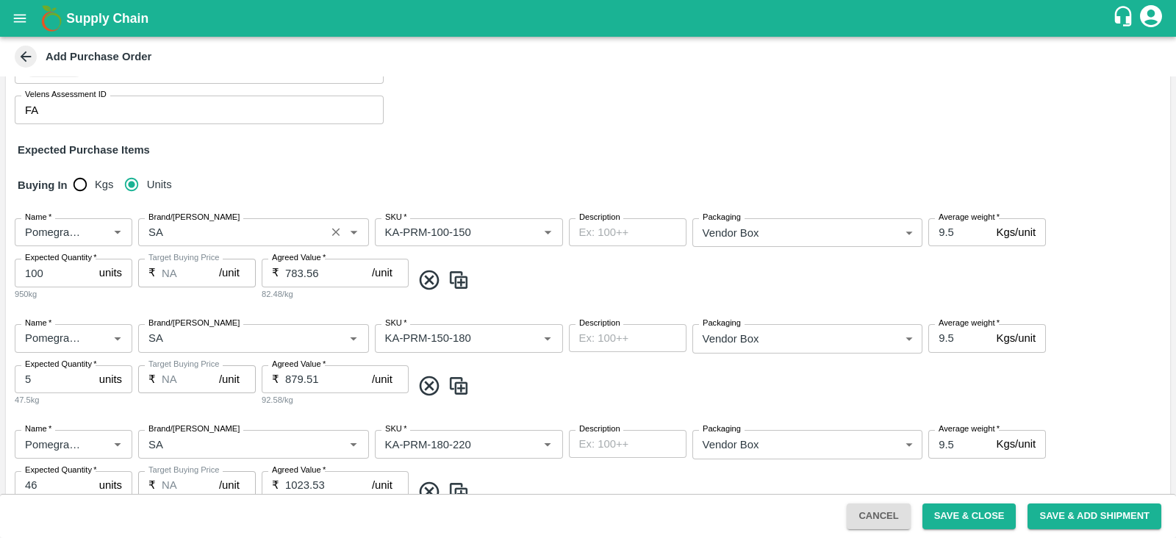
click at [240, 223] on input "Brand/[PERSON_NAME]" at bounding box center [232, 232] width 179 height 19
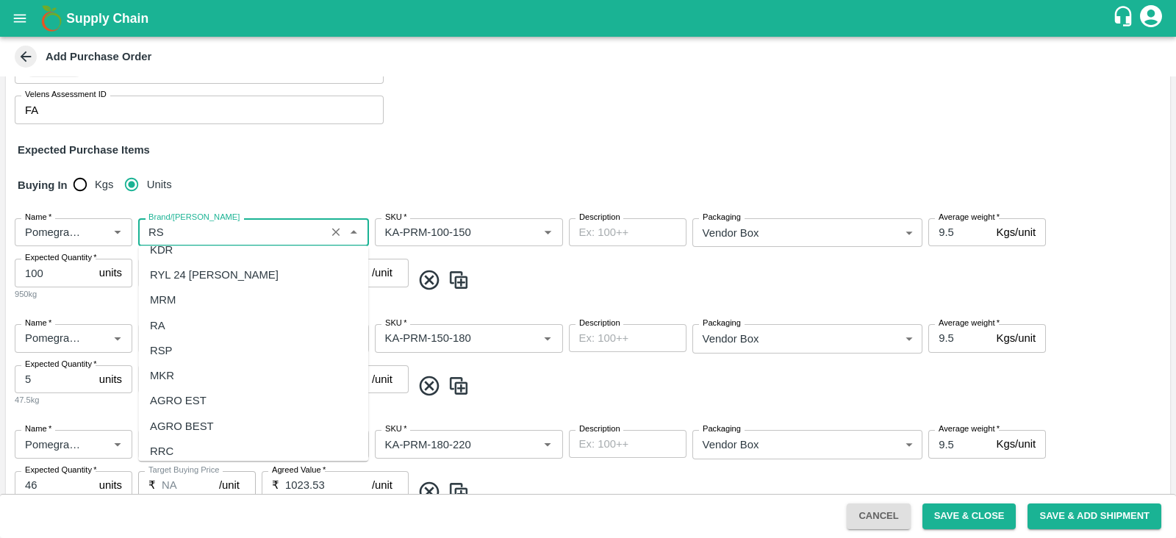
scroll to position [0, 0]
click at [213, 265] on div "RS" at bounding box center [253, 263] width 230 height 25
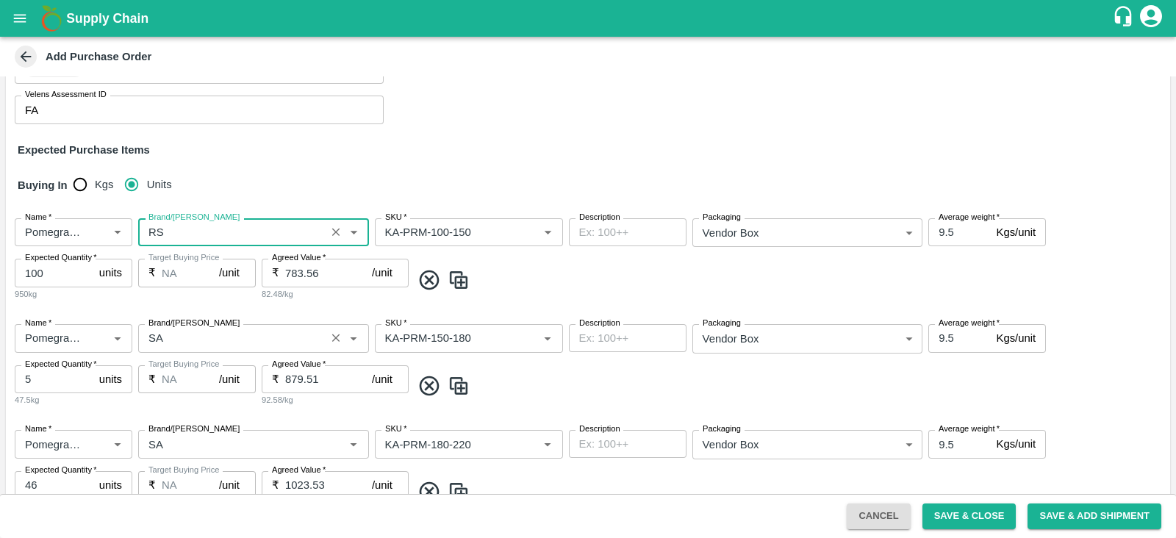
type input "RS"
click at [205, 343] on input "Brand/[PERSON_NAME]" at bounding box center [232, 338] width 179 height 19
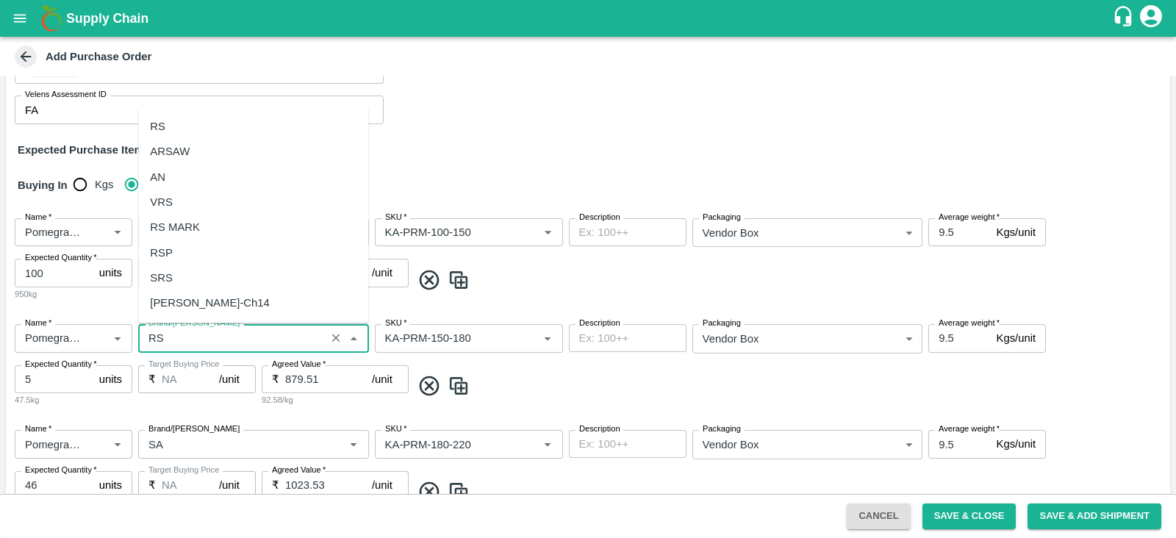
click at [210, 126] on div "RS" at bounding box center [253, 126] width 230 height 25
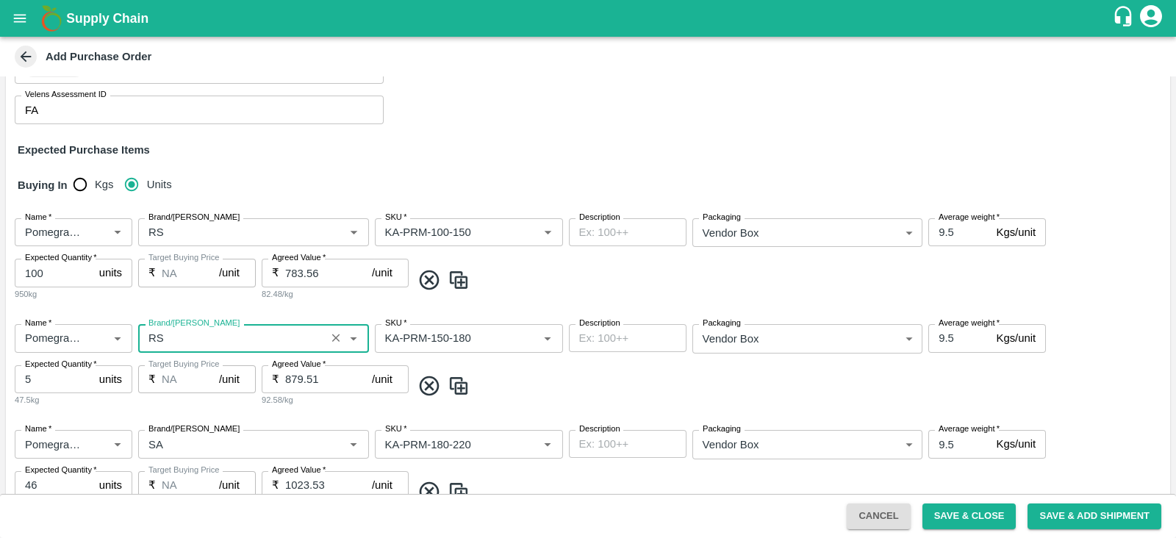
scroll to position [409, 0]
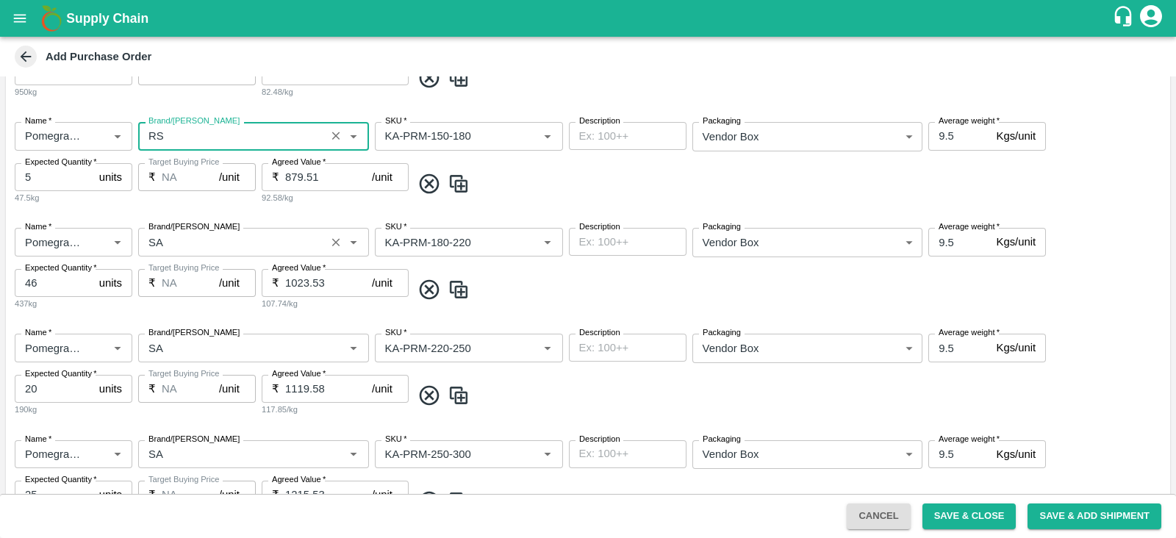
type input "RS"
click at [182, 243] on input "Brand/[PERSON_NAME]" at bounding box center [232, 241] width 179 height 19
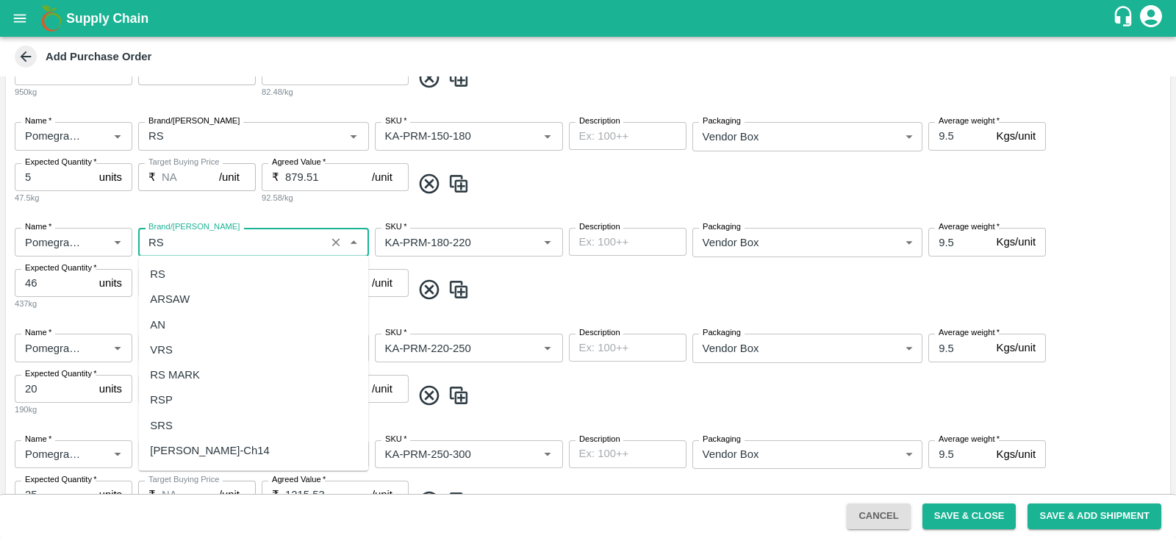
scroll to position [0, 0]
click at [181, 269] on div "RS" at bounding box center [253, 274] width 230 height 25
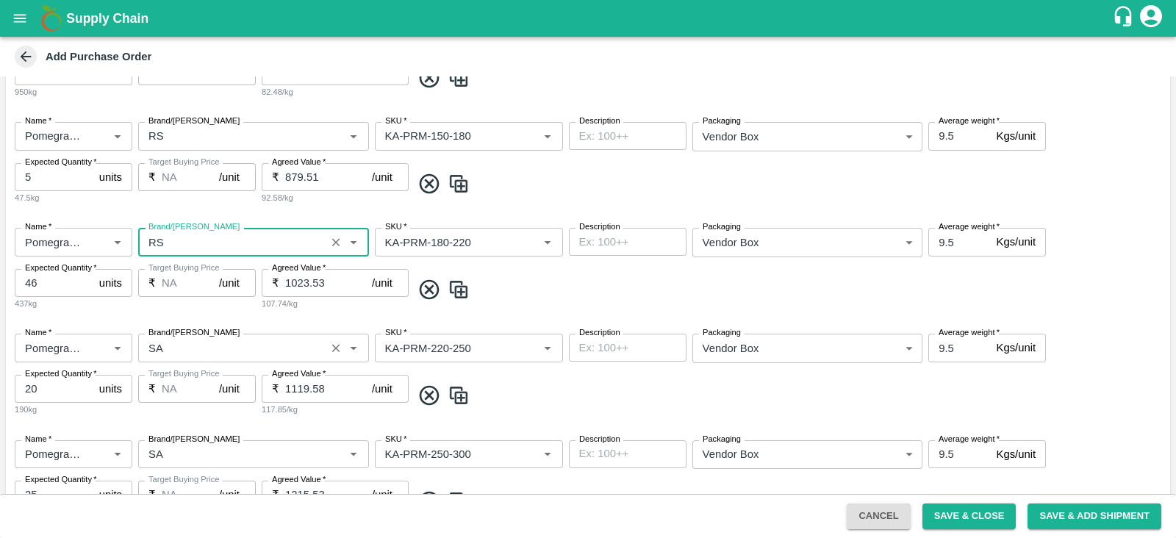
type input "RS"
click at [182, 354] on input "Brand/[PERSON_NAME]" at bounding box center [232, 347] width 179 height 19
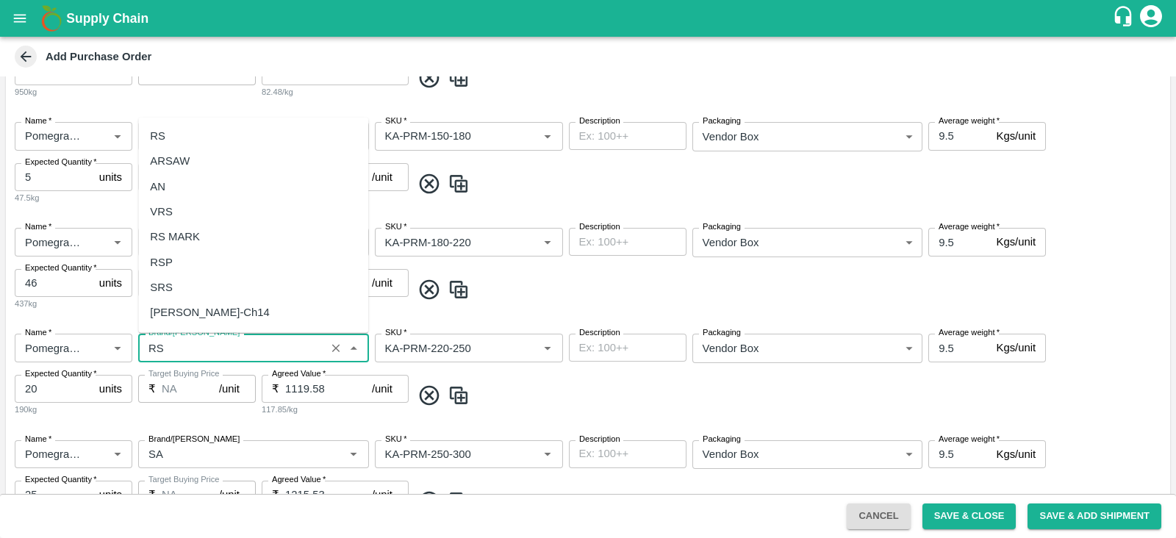
click at [212, 136] on div "RS" at bounding box center [253, 136] width 230 height 25
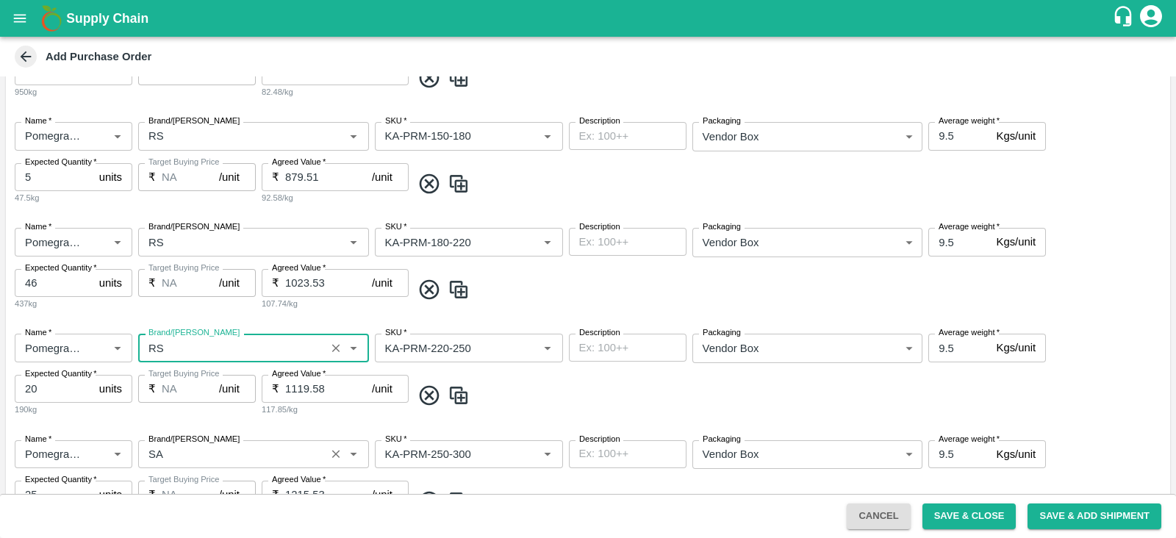
type input "RS"
click at [220, 450] on input "Brand/[PERSON_NAME]" at bounding box center [232, 454] width 179 height 19
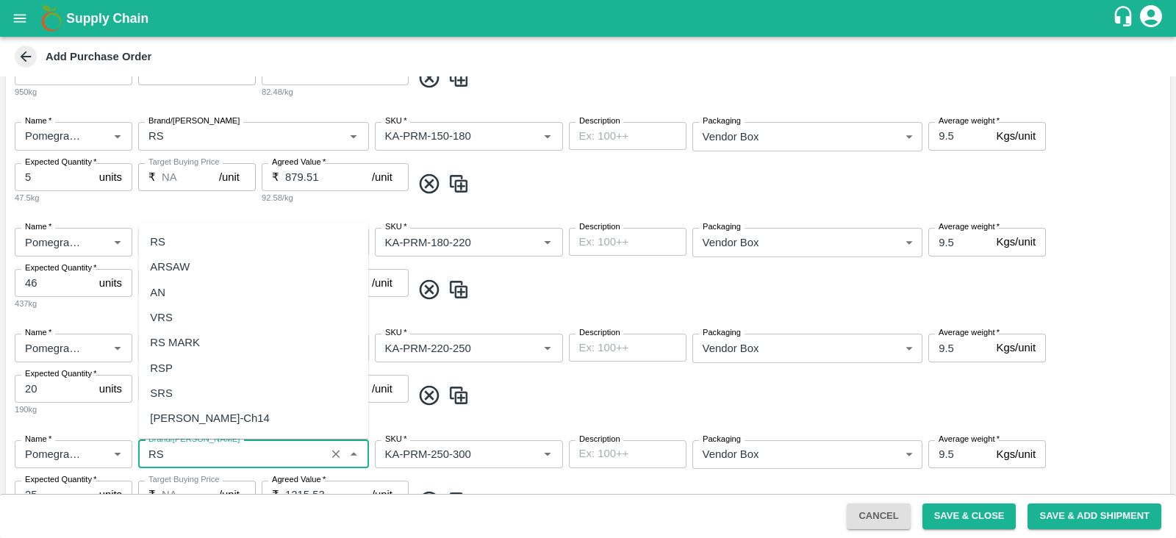
click at [193, 231] on div "RS" at bounding box center [253, 241] width 230 height 25
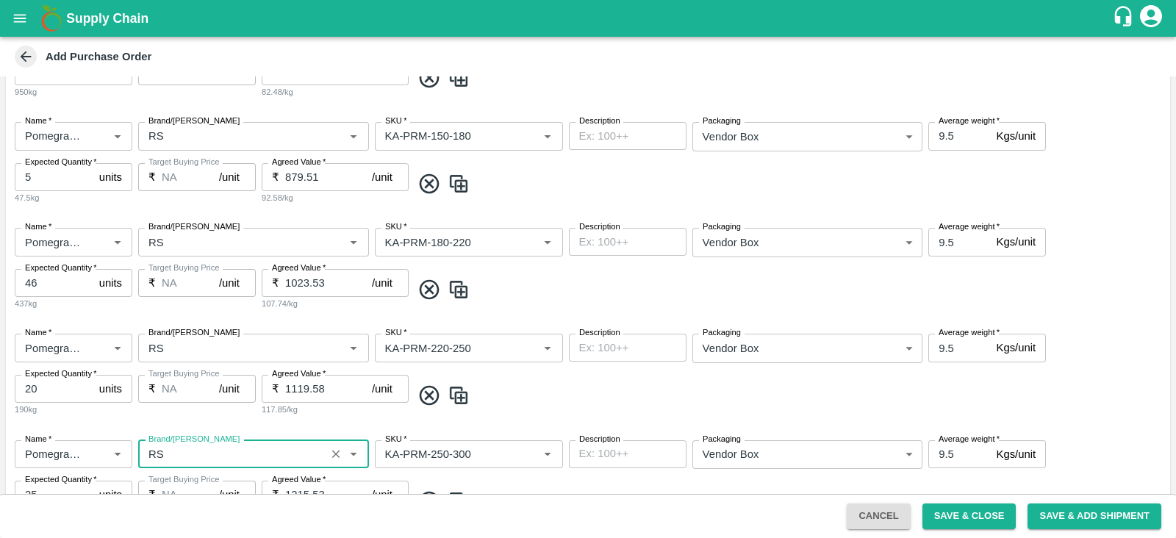
scroll to position [604, 0]
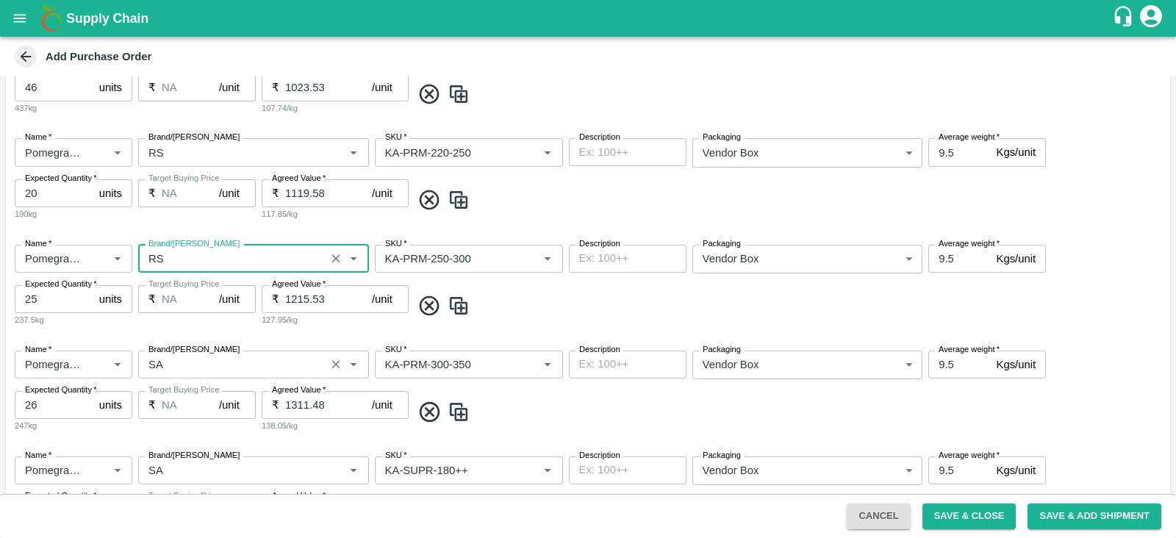
type input "RS"
click at [181, 368] on input "Brand/[PERSON_NAME]" at bounding box center [232, 364] width 179 height 19
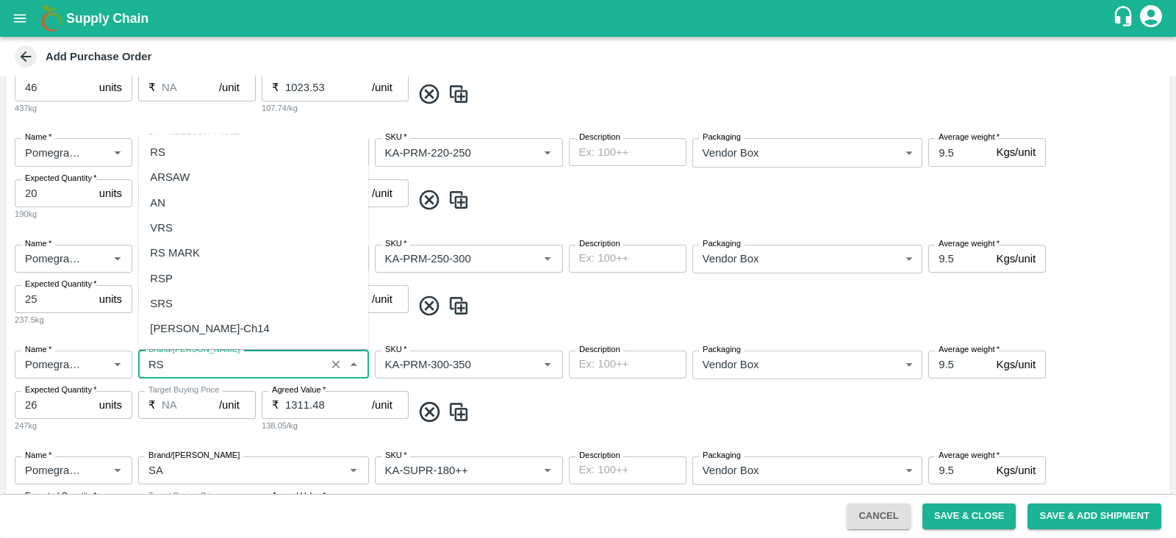
scroll to position [0, 0]
click at [184, 154] on div "RS" at bounding box center [253, 152] width 230 height 25
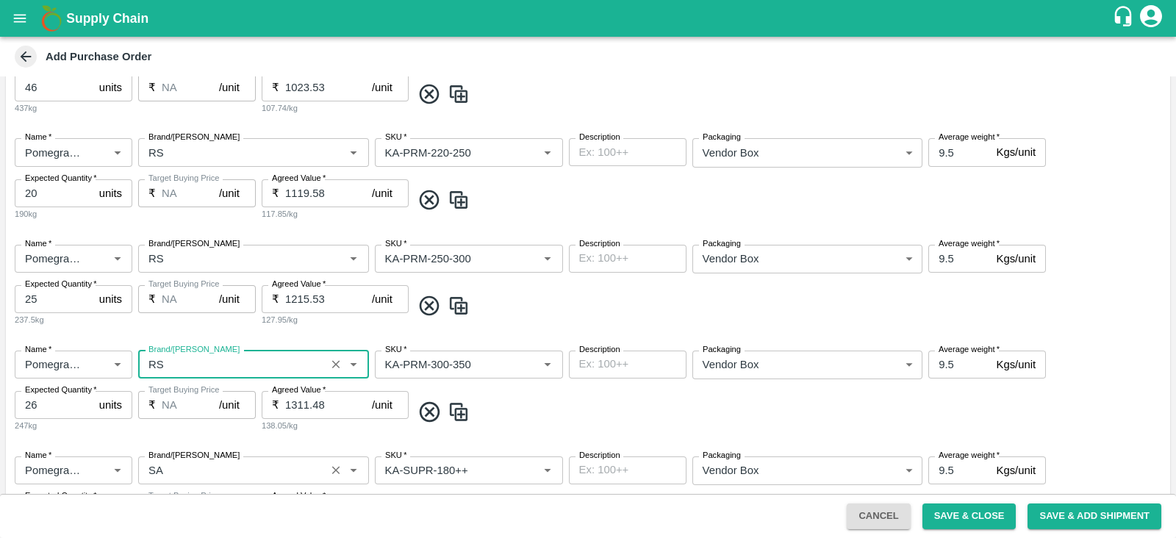
scroll to position [814, 0]
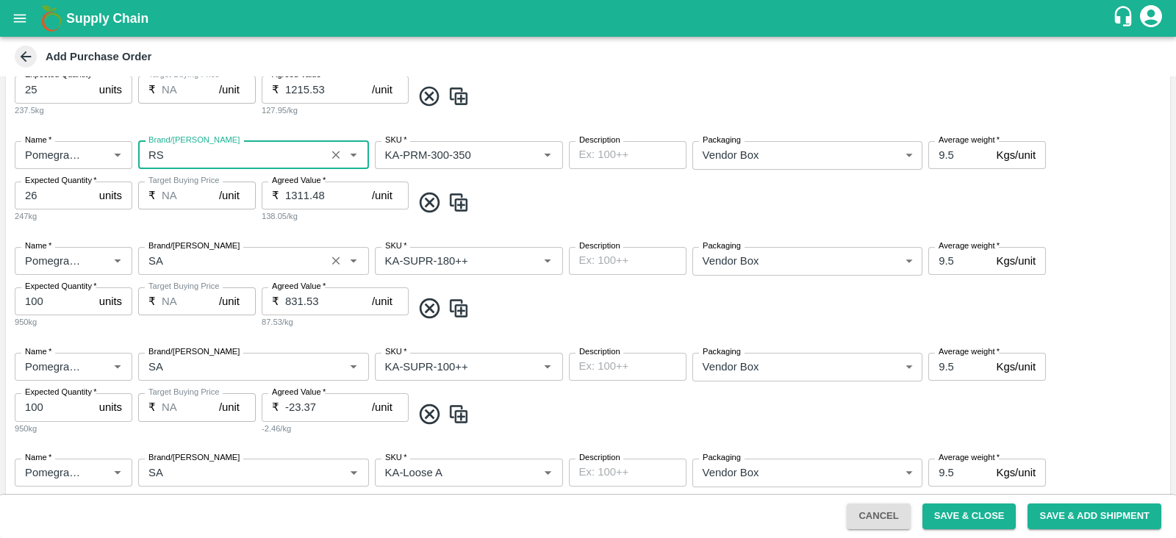
type input "RS"
click at [185, 262] on input "Brand/[PERSON_NAME]" at bounding box center [232, 260] width 179 height 19
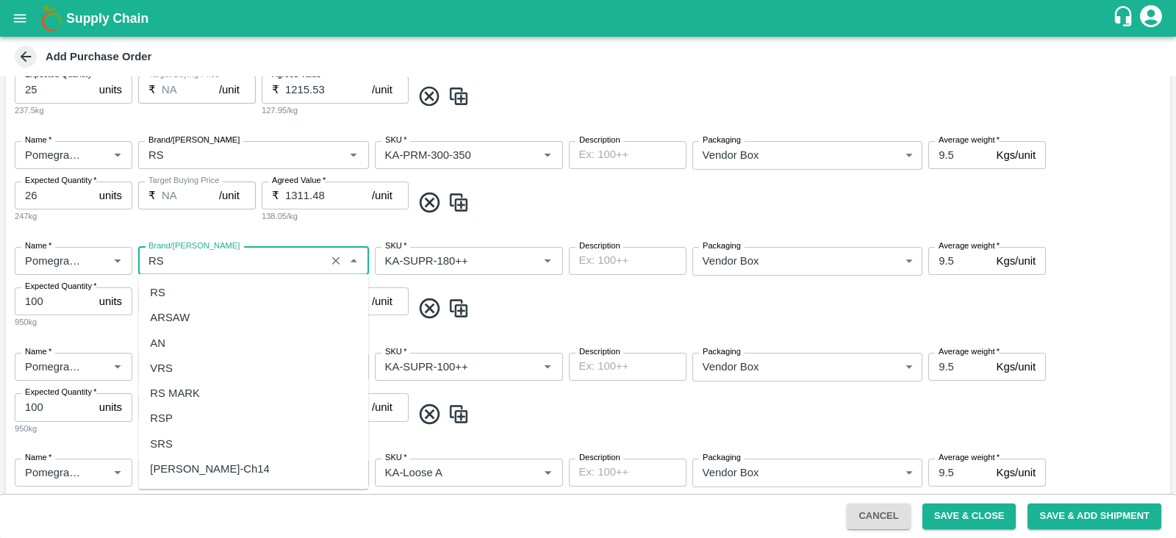
scroll to position [0, 0]
click at [185, 282] on div "RS" at bounding box center [253, 292] width 230 height 25
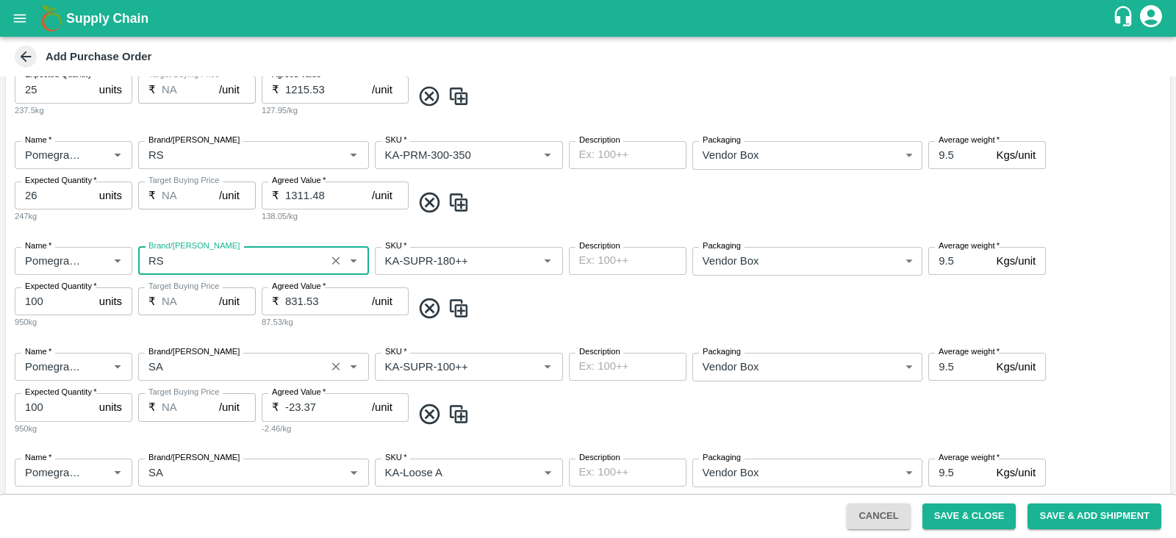
type input "RS"
click at [182, 360] on input "Brand/[PERSON_NAME]" at bounding box center [232, 366] width 179 height 19
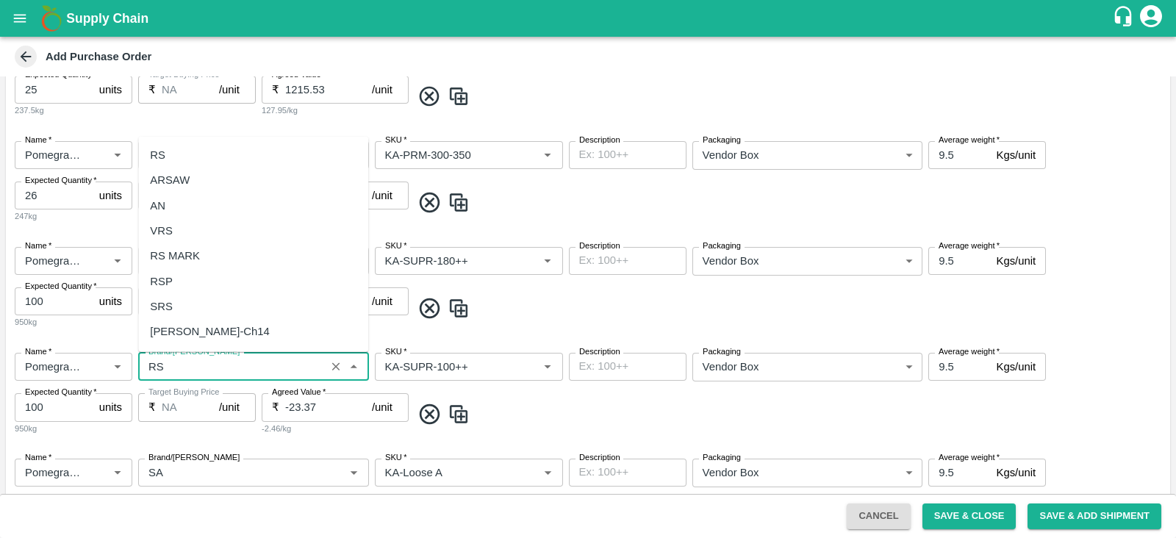
click at [185, 163] on div "RS" at bounding box center [253, 155] width 230 height 25
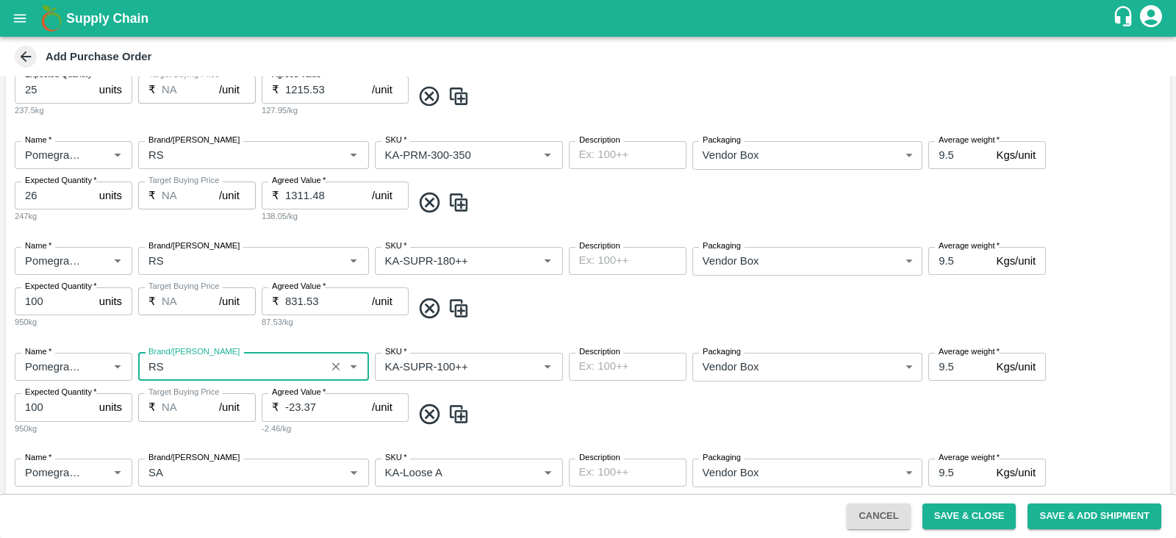
scroll to position [1005, 0]
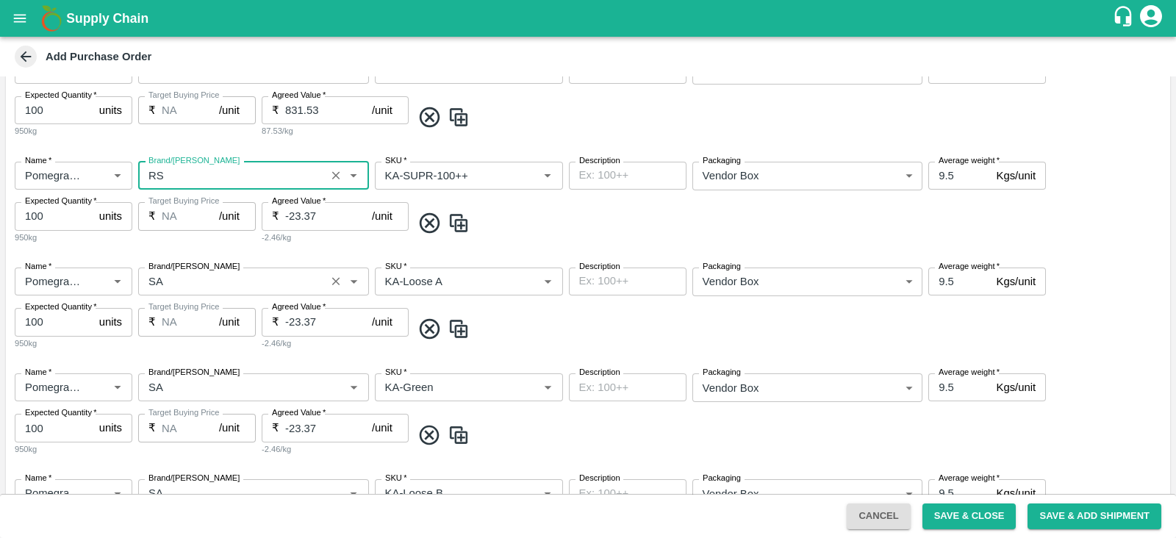
click at [190, 268] on label "Brand/[PERSON_NAME]" at bounding box center [193, 267] width 91 height 12
type input "RS"
click at [190, 272] on input "Brand/[PERSON_NAME]" at bounding box center [232, 281] width 179 height 19
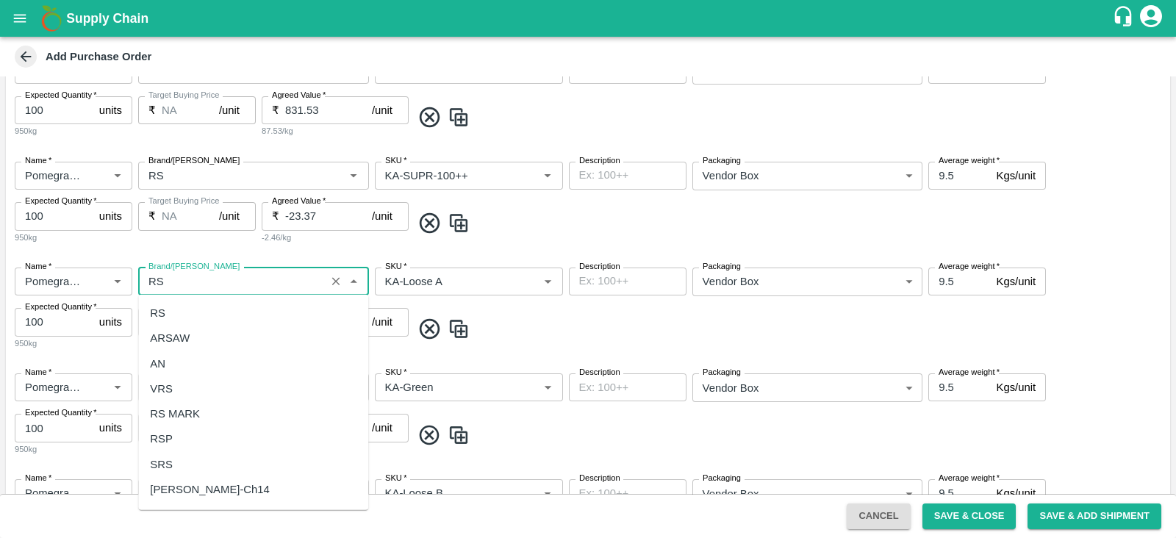
click at [189, 312] on div "RS" at bounding box center [253, 313] width 230 height 25
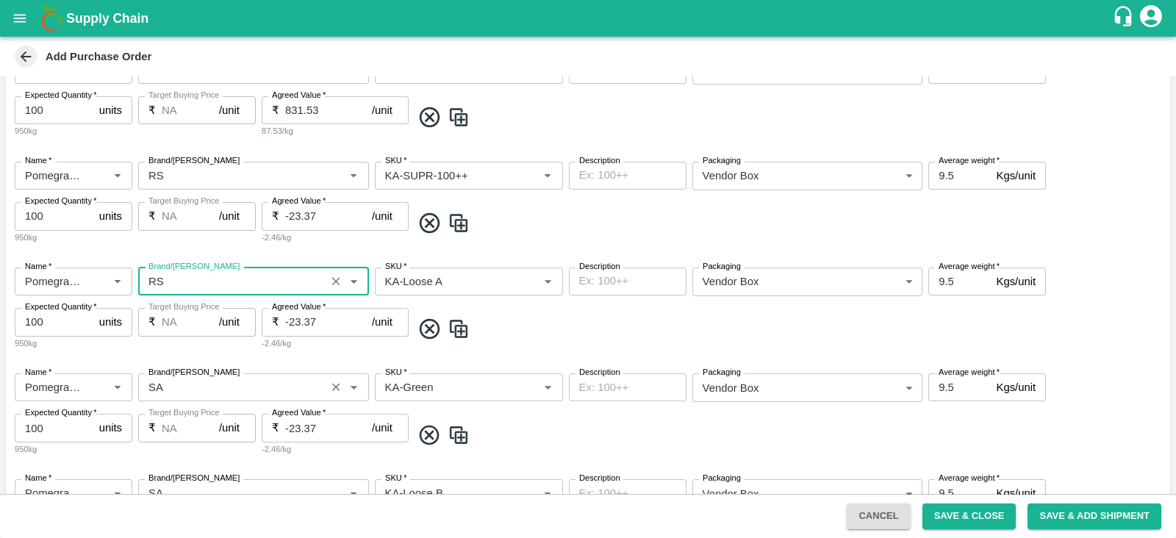
click at [194, 396] on div "Brand/[PERSON_NAME]" at bounding box center [253, 387] width 231 height 28
type input "RS"
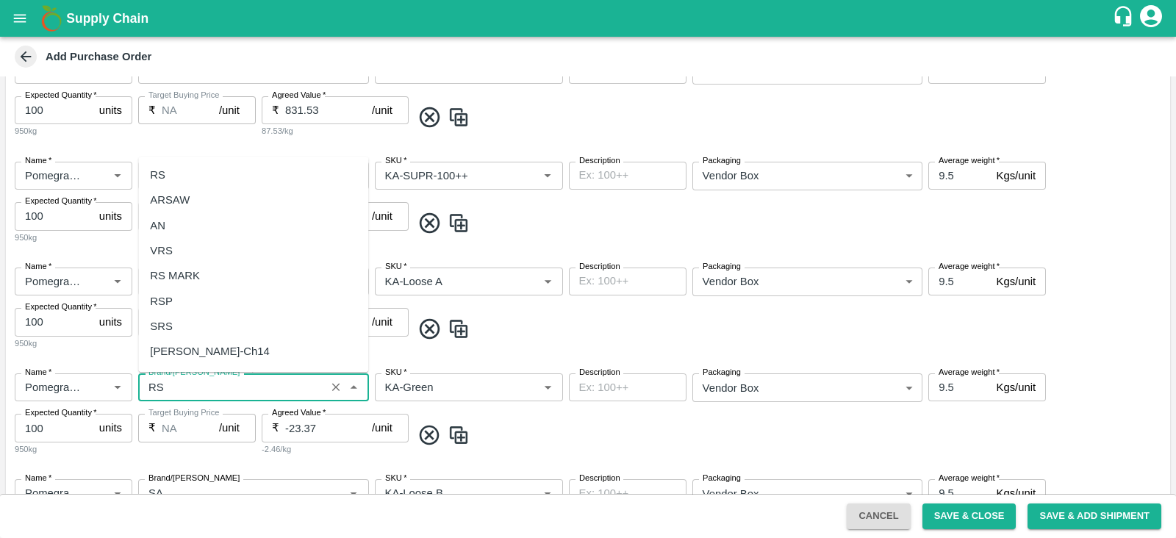
click at [173, 178] on div "RS" at bounding box center [253, 174] width 230 height 25
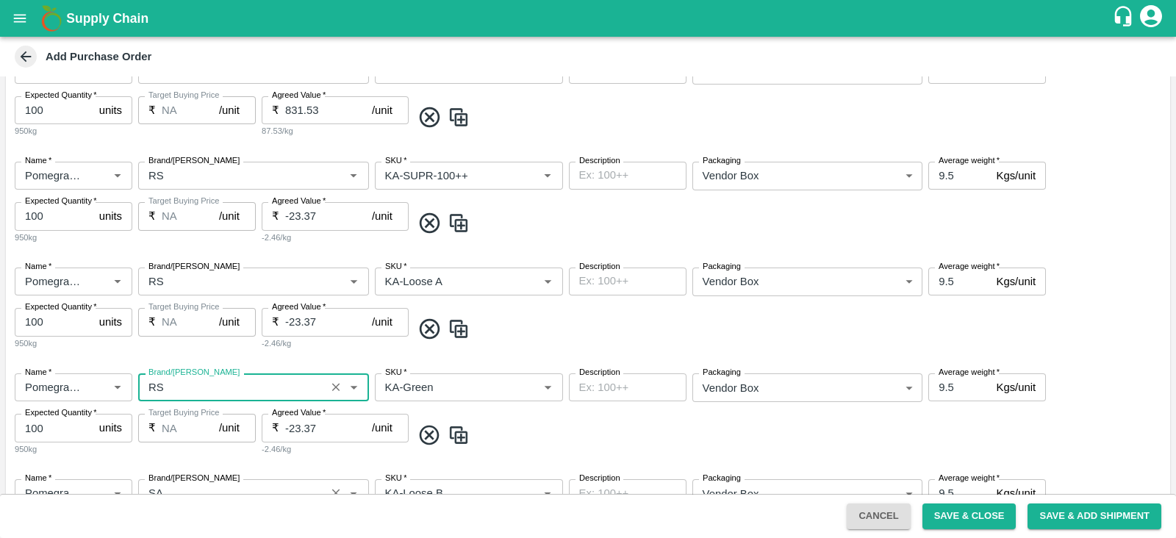
scroll to position [1270, 0]
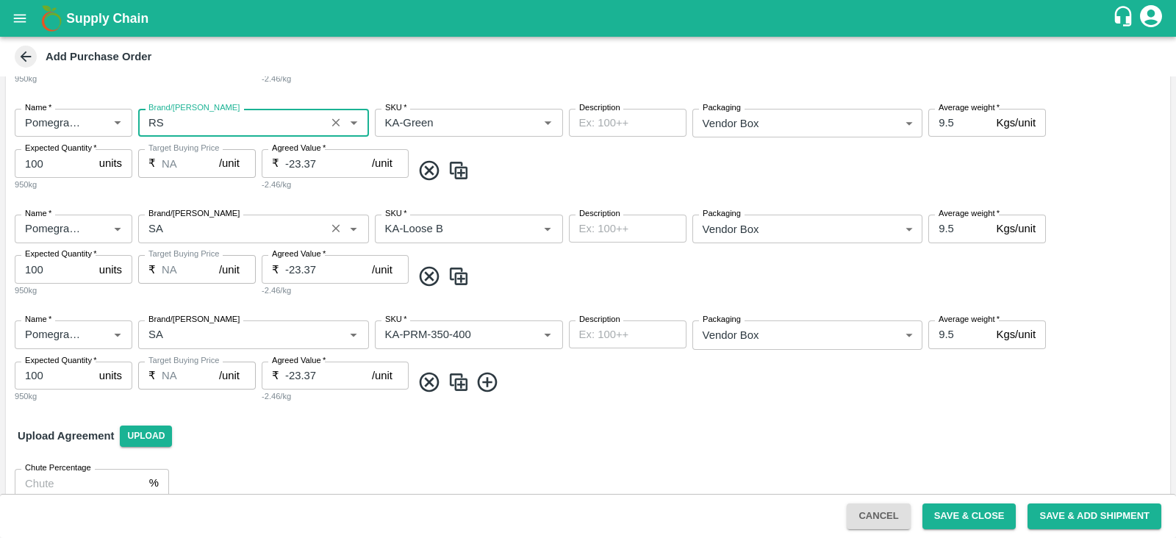
type input "RS"
click at [179, 232] on input "Brand/[PERSON_NAME]" at bounding box center [232, 228] width 179 height 19
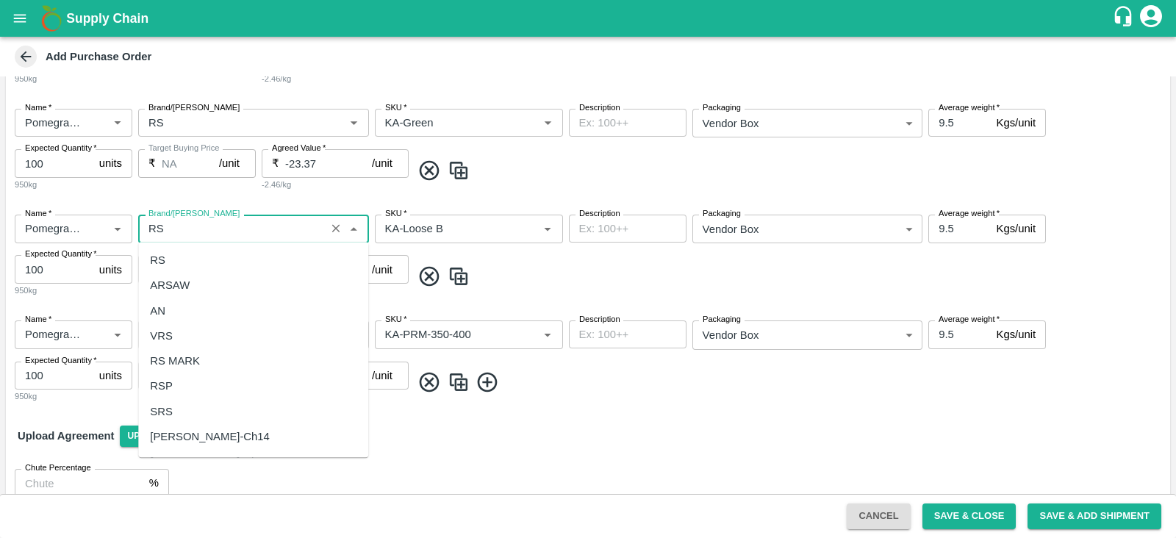
scroll to position [0, 0]
click at [201, 265] on div "RS" at bounding box center [253, 260] width 230 height 25
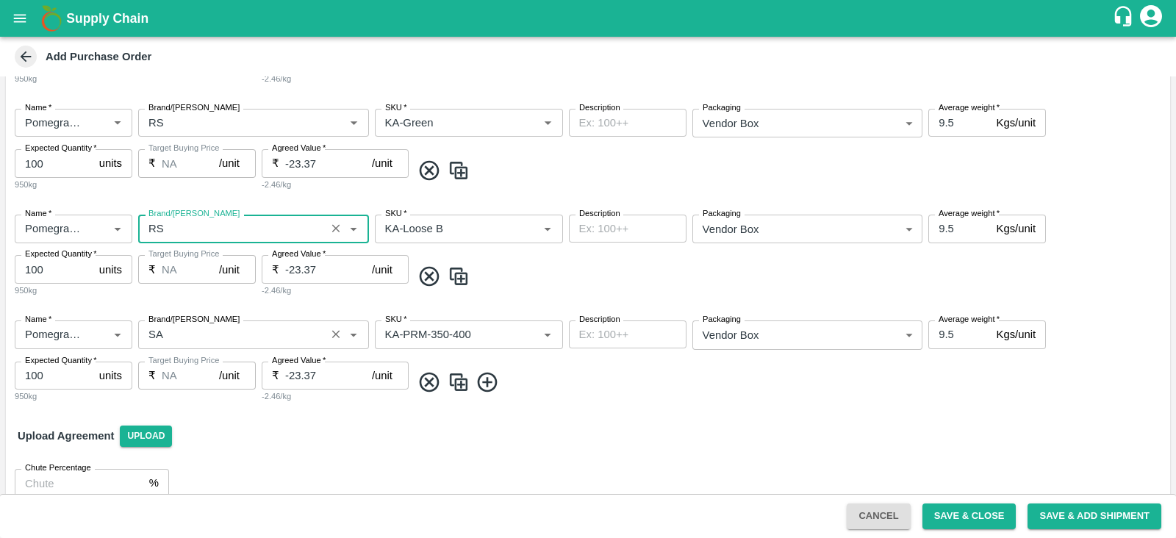
type input "RS"
click at [198, 340] on input "Brand/[PERSON_NAME]" at bounding box center [232, 334] width 179 height 19
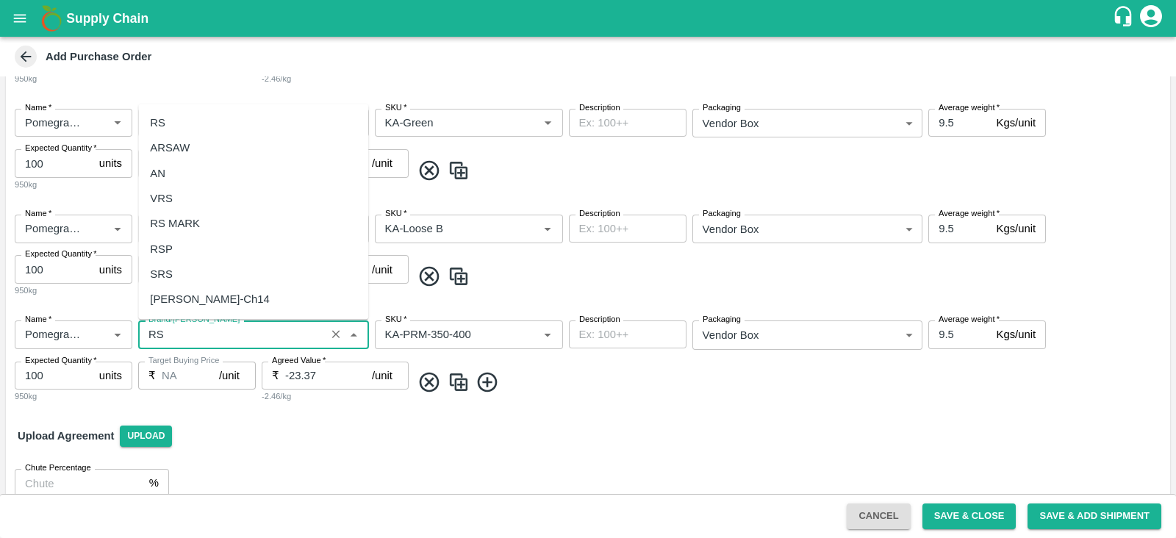
click at [202, 124] on div "RS" at bounding box center [253, 122] width 230 height 25
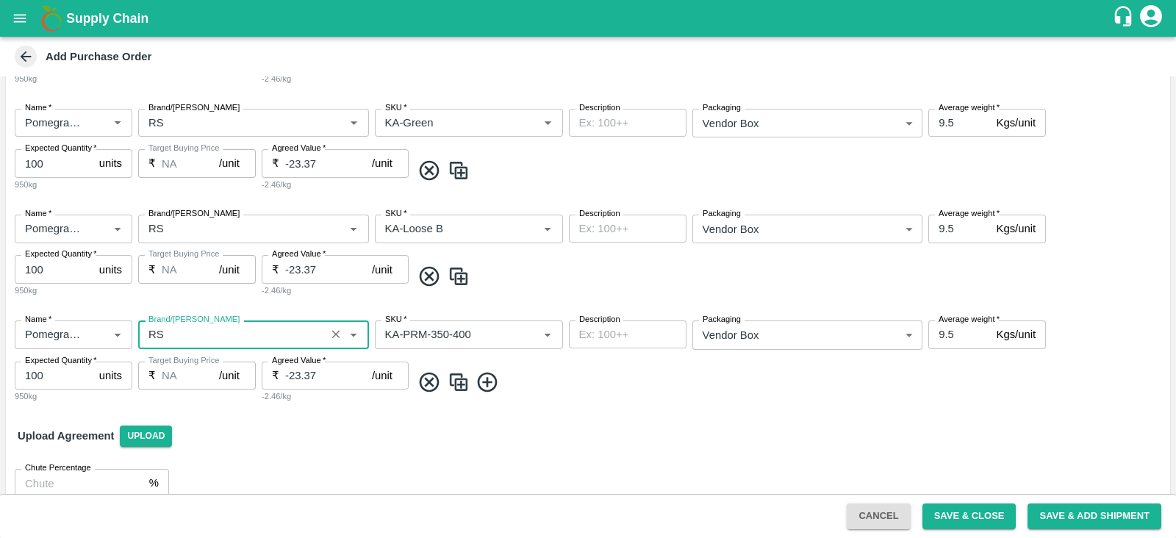
type input "RS"
click at [545, 293] on div "Name   * Name   * Brand/[PERSON_NAME]/[PERSON_NAME]   * SKU   * Description x D…" at bounding box center [588, 256] width 1164 height 106
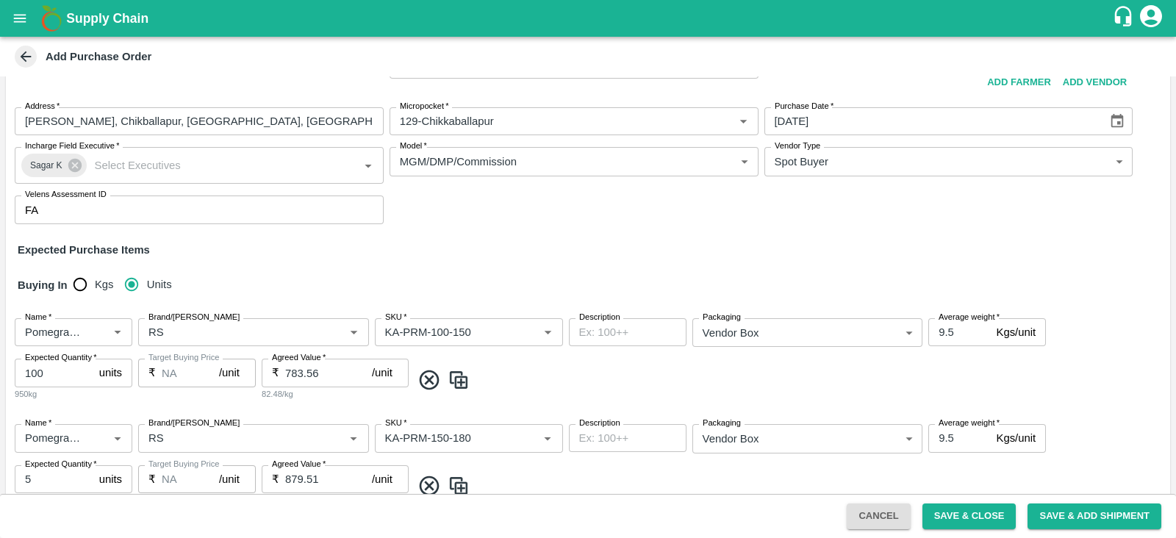
scroll to position [1289, 0]
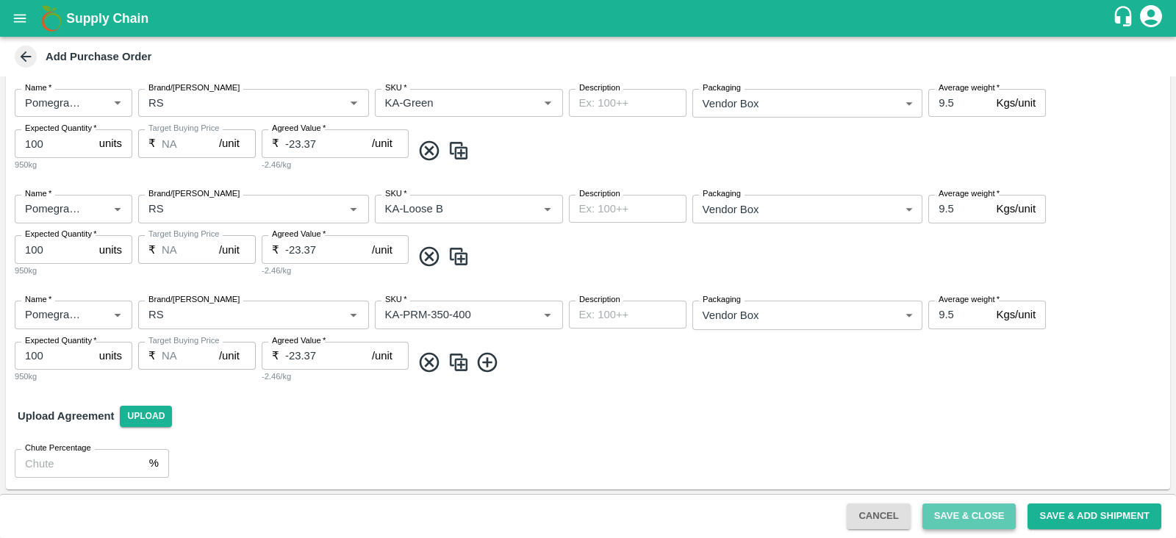
click at [963, 509] on button "Save & Close" at bounding box center [970, 517] width 94 height 26
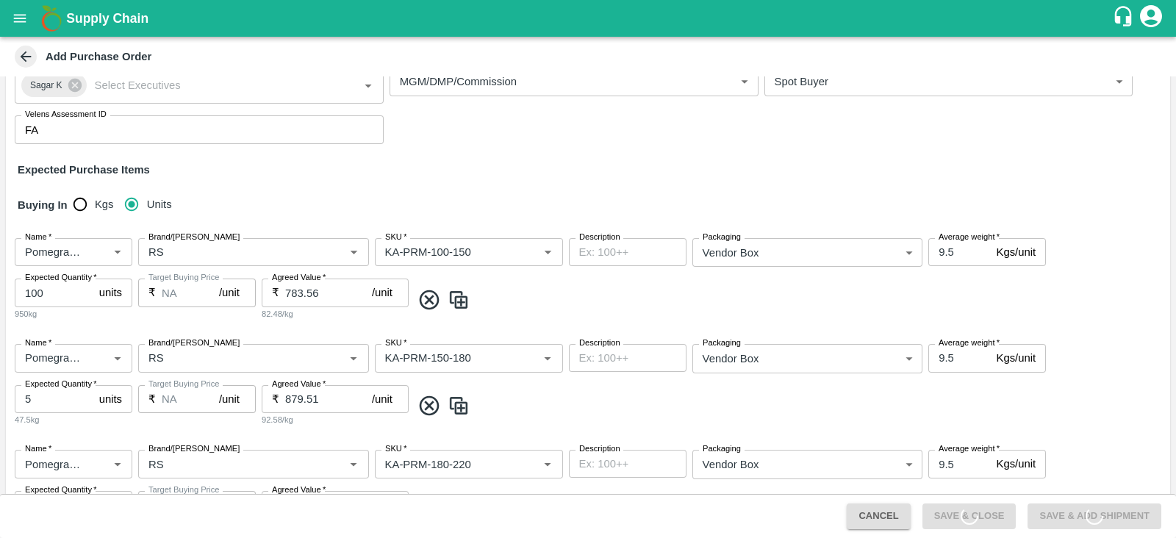
scroll to position [0, 0]
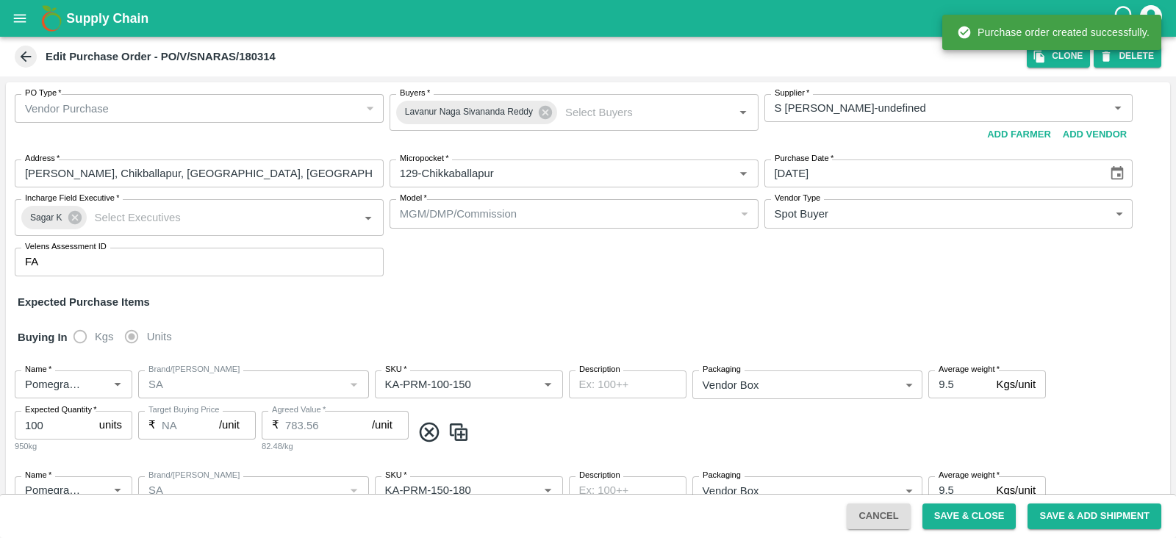
click at [22, 20] on icon "open drawer" at bounding box center [20, 18] width 16 height 16
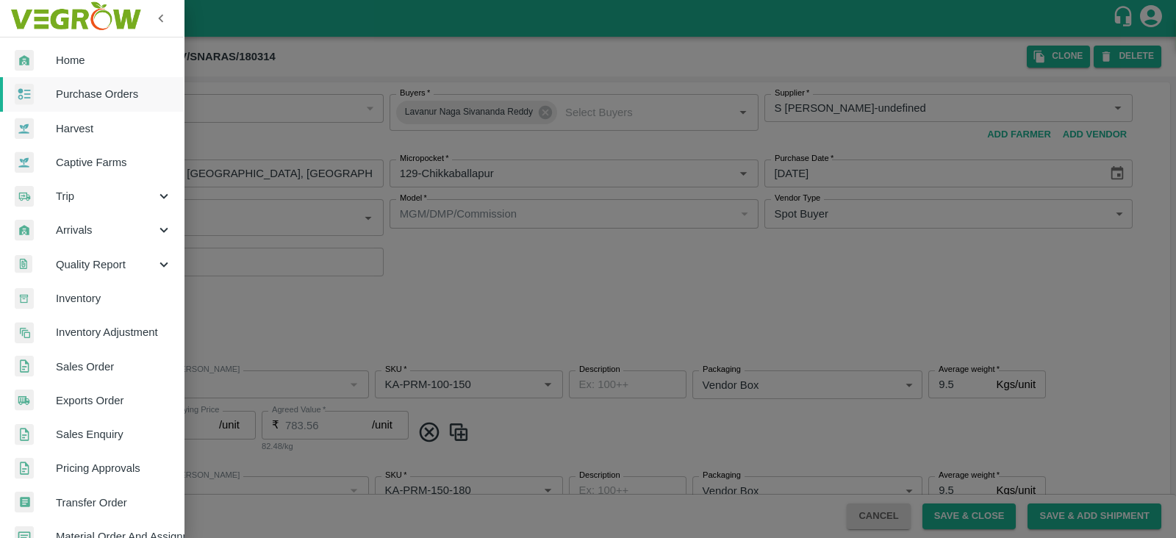
click at [63, 92] on span "Purchase Orders" at bounding box center [114, 94] width 116 height 16
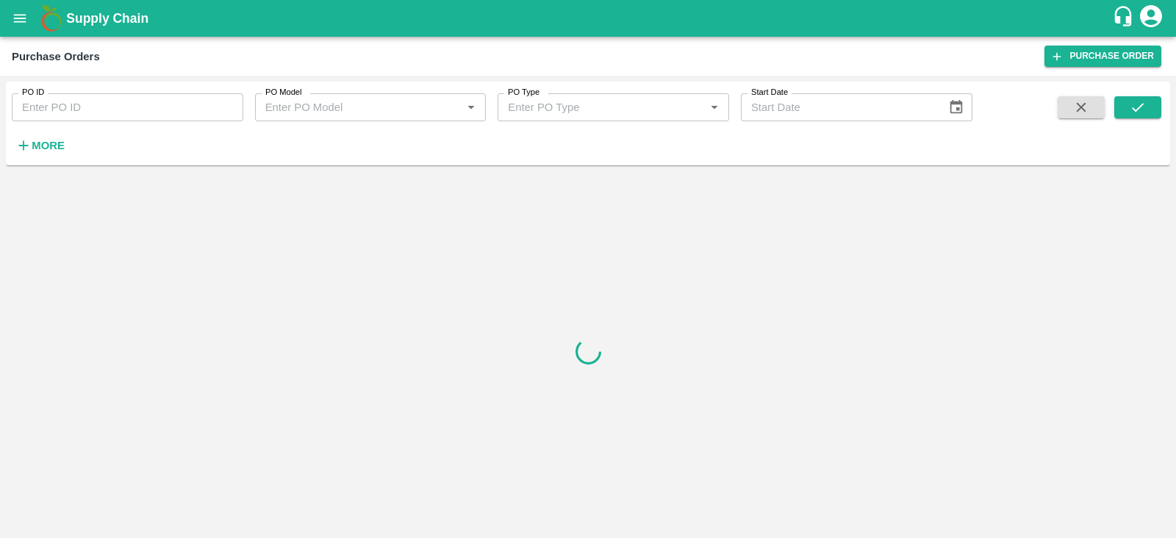
click at [48, 151] on strong "More" at bounding box center [48, 146] width 33 height 12
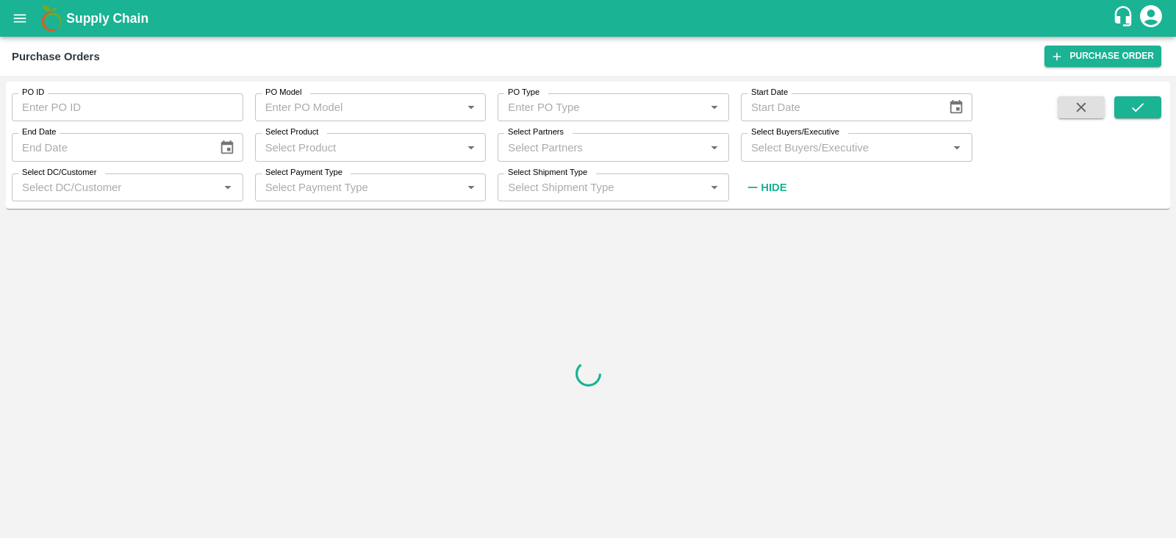
click at [779, 143] on input "Select Buyers/Executive" at bounding box center [844, 146] width 198 height 19
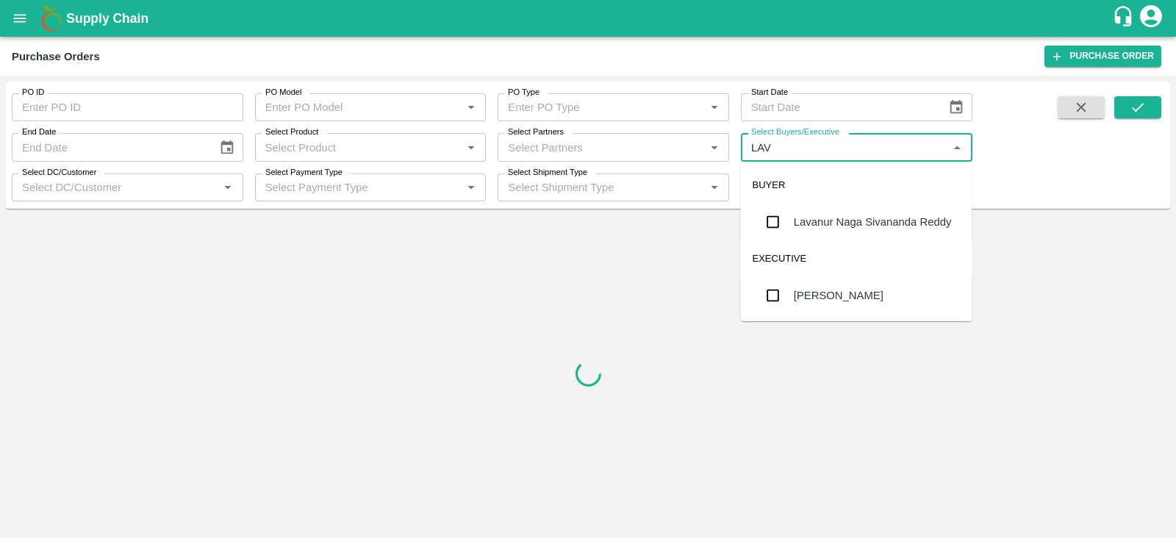
type input "LAVA"
click at [808, 222] on div "Lavanur Naga Sivananda Reddy" at bounding box center [873, 222] width 158 height 16
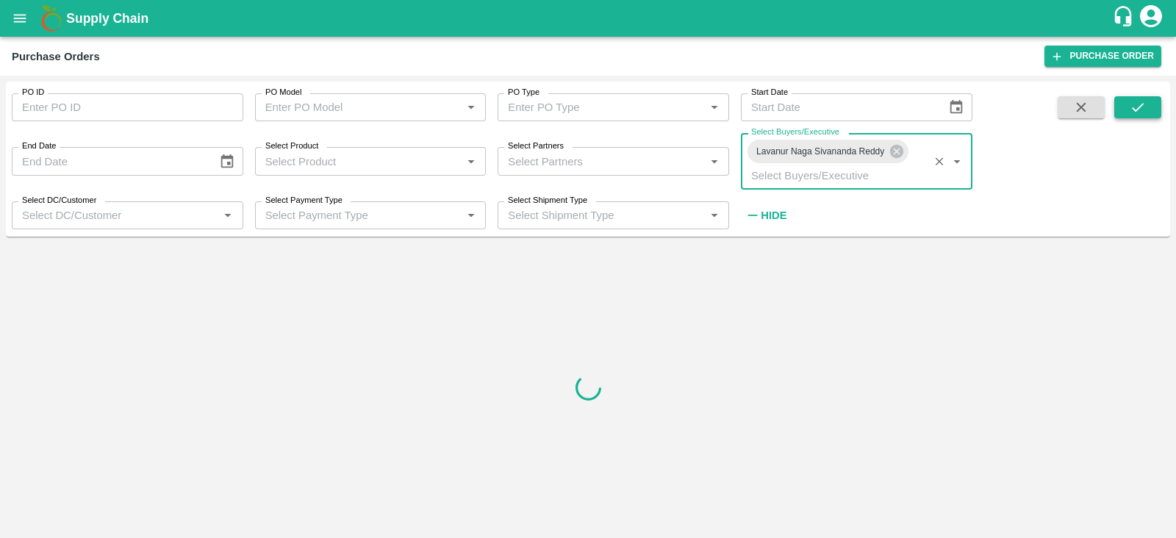
click at [1135, 112] on icon "submit" at bounding box center [1138, 107] width 16 height 16
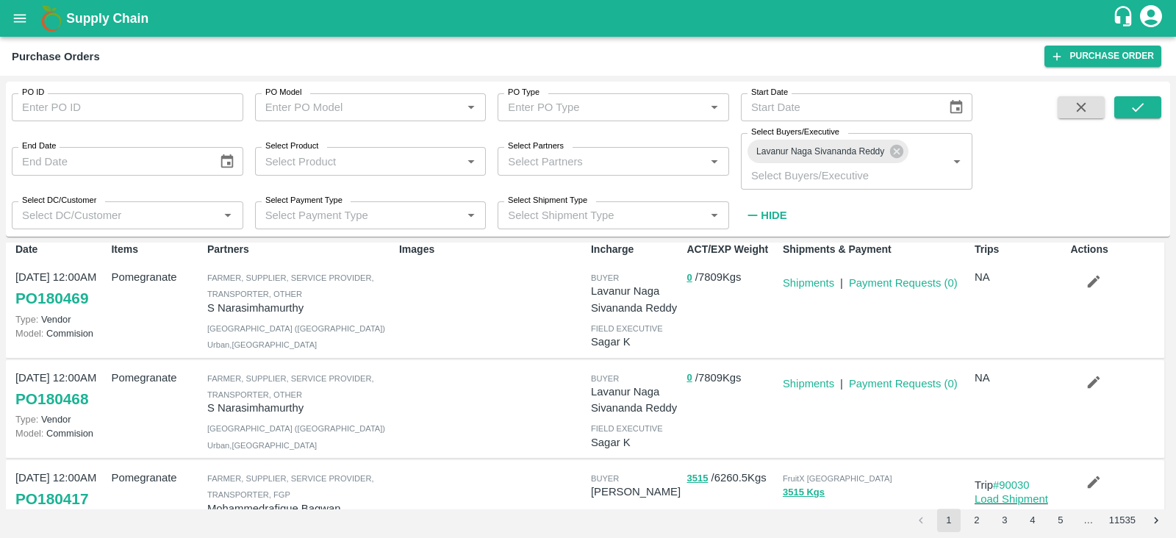
scroll to position [12, 0]
